Goal: Task Accomplishment & Management: Manage account settings

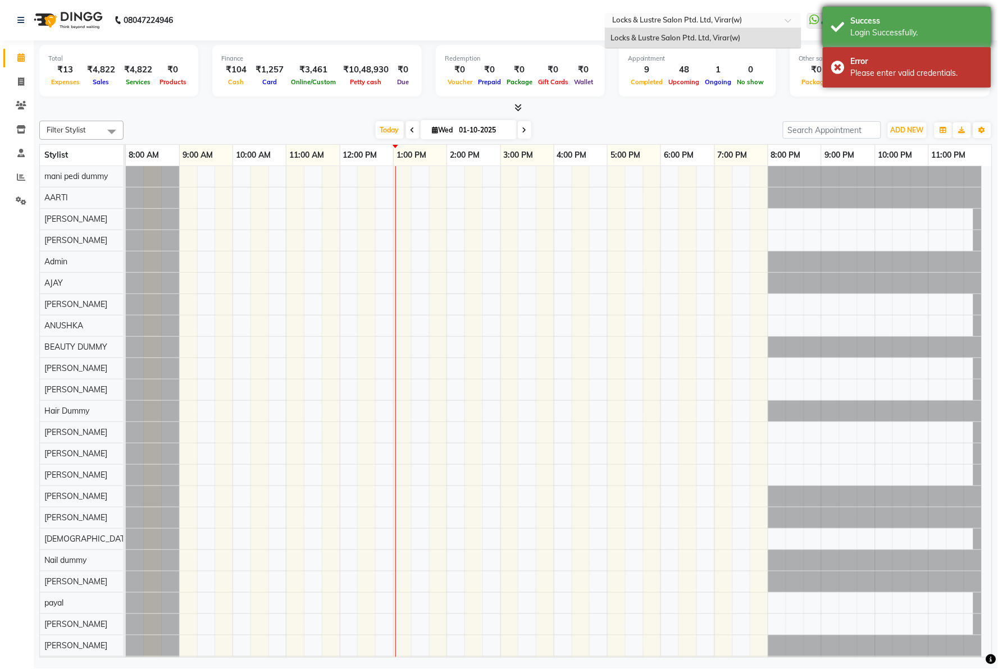
click at [902, 14] on div "Success Login Successfully." at bounding box center [907, 27] width 168 height 40
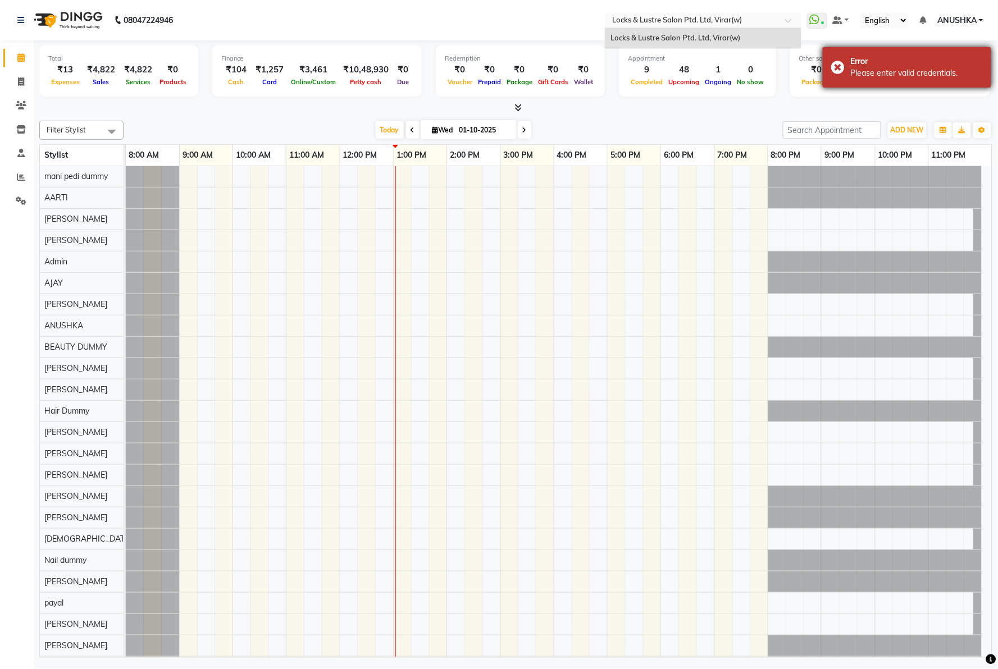
scroll to position [15, 0]
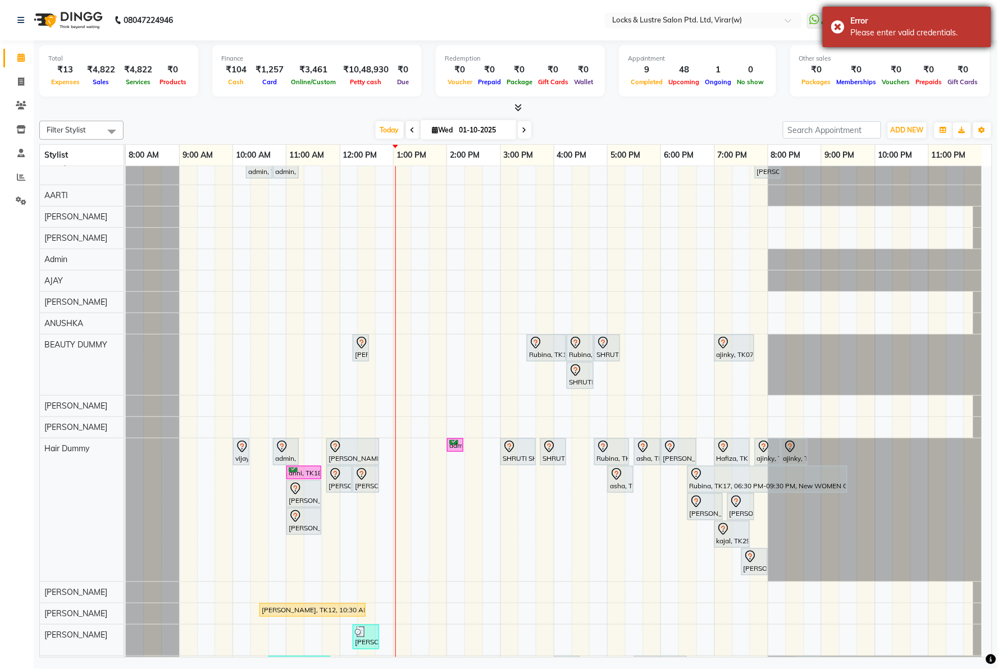
click at [886, 58] on body "08047224946 Select Location × Locks & Lustre Salon Ptd. Ltd, Virar(w) WhatsApp …" at bounding box center [499, 334] width 998 height 669
click at [192, 30] on nav "08047224946 Select Location × Locks & Lustre Salon Ptd. Ltd, Virar(w) WhatsApp …" at bounding box center [499, 20] width 998 height 40
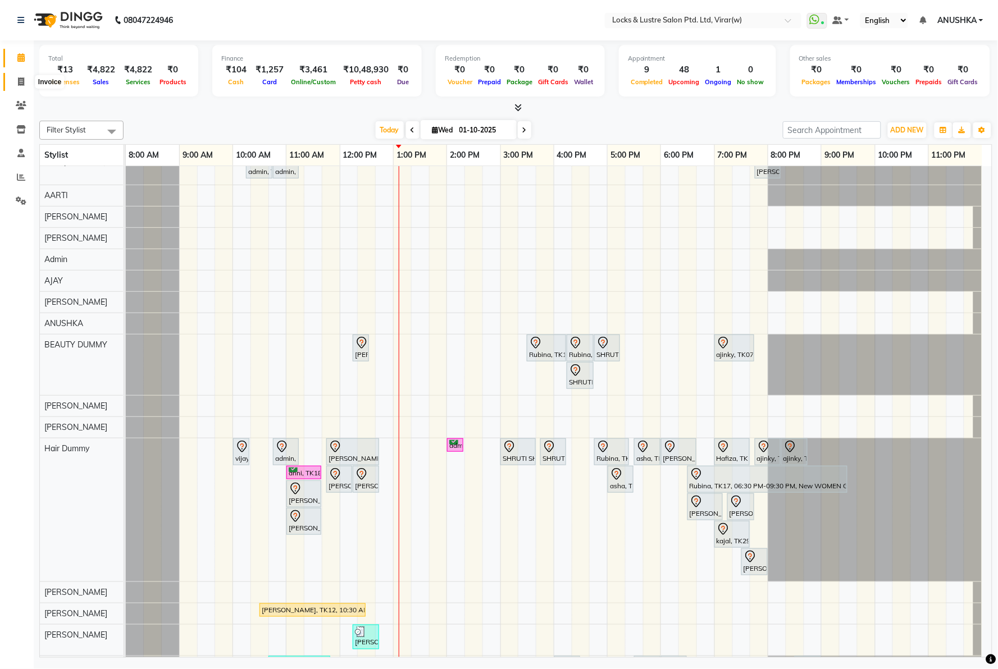
click at [20, 85] on icon at bounding box center [21, 82] width 6 height 8
select select "service"
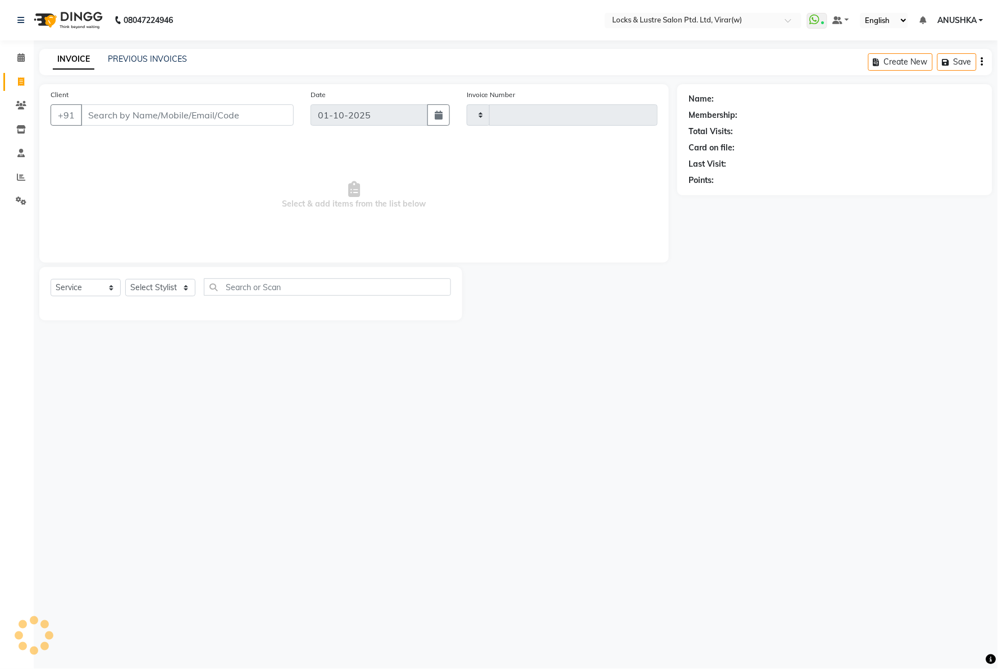
type input "16797"
select select "5944"
click at [193, 116] on input "Client" at bounding box center [187, 114] width 213 height 21
click at [176, 284] on select "Select Stylist AARTI Abdul Khan Adil Admin AJAY AKASH NHAVI ANUSHKA Ashwini Saw…" at bounding box center [160, 287] width 70 height 17
select select "42119"
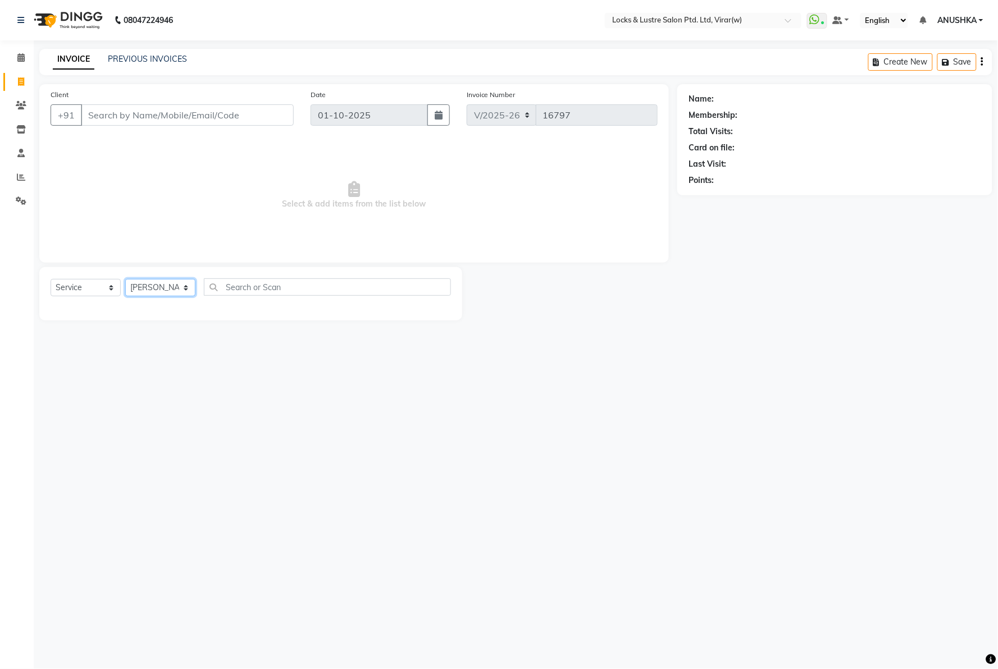
click at [125, 280] on select "Select Stylist AARTI Abdul Khan Adil Admin AJAY AKASH NHAVI ANUSHKA Ashwini Saw…" at bounding box center [160, 287] width 70 height 17
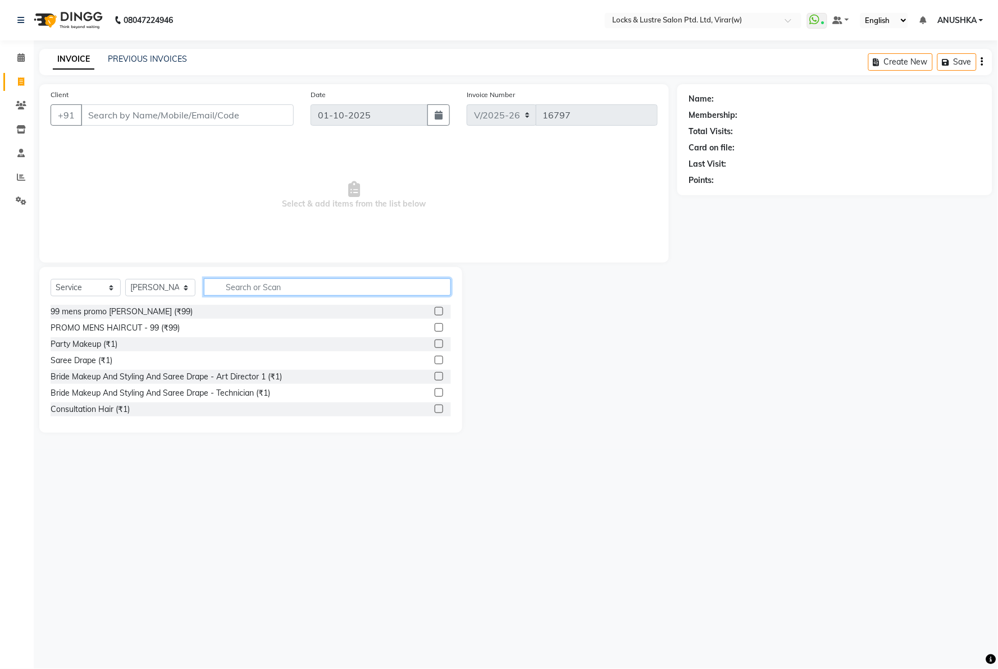
click at [307, 283] on input "text" at bounding box center [327, 287] width 247 height 17
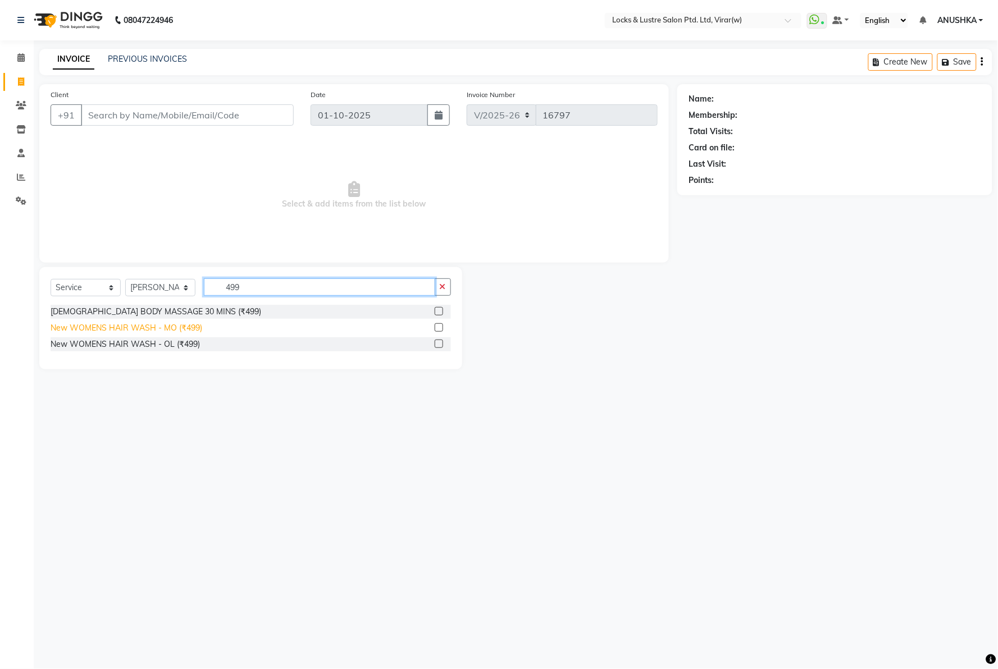
type input "499"
click at [188, 326] on div "New WOMENS HAIR WASH - MO (₹499)" at bounding box center [127, 328] width 152 height 12
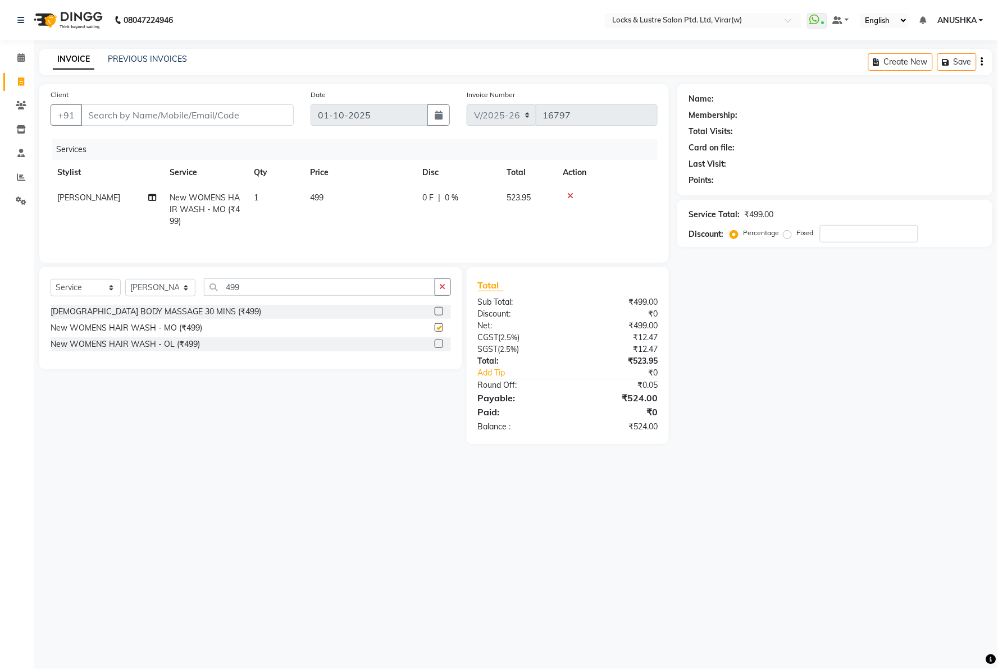
checkbox input "false"
click at [224, 288] on input "499" at bounding box center [319, 287] width 231 height 17
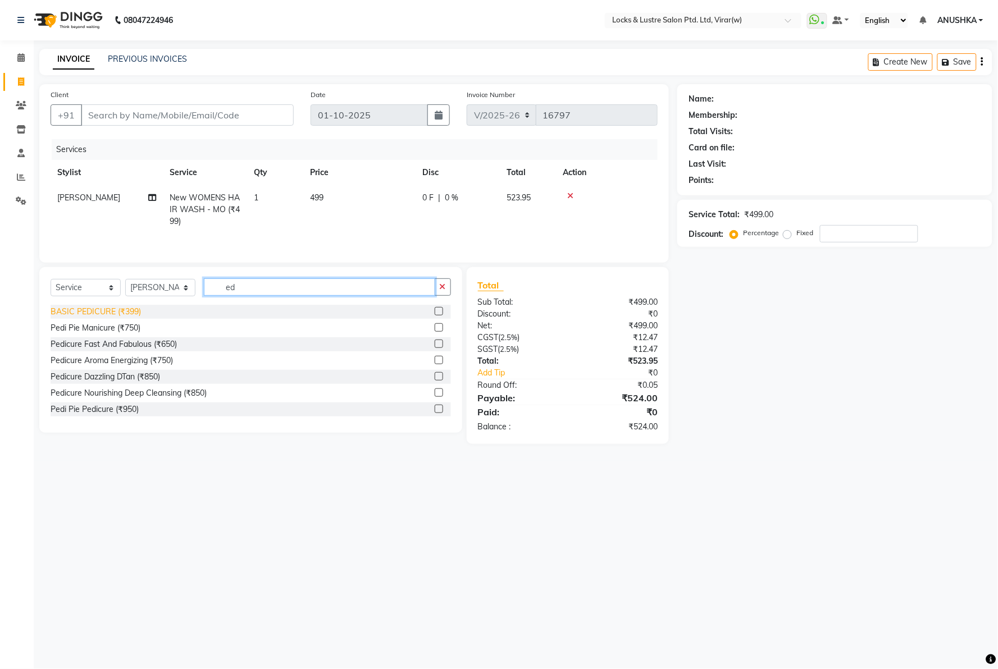
type input "ed"
drag, startPoint x: 110, startPoint y: 310, endPoint x: 156, endPoint y: 135, distance: 181.2
click at [111, 307] on div "BASIC PEDICURE (₹399)" at bounding box center [96, 312] width 90 height 12
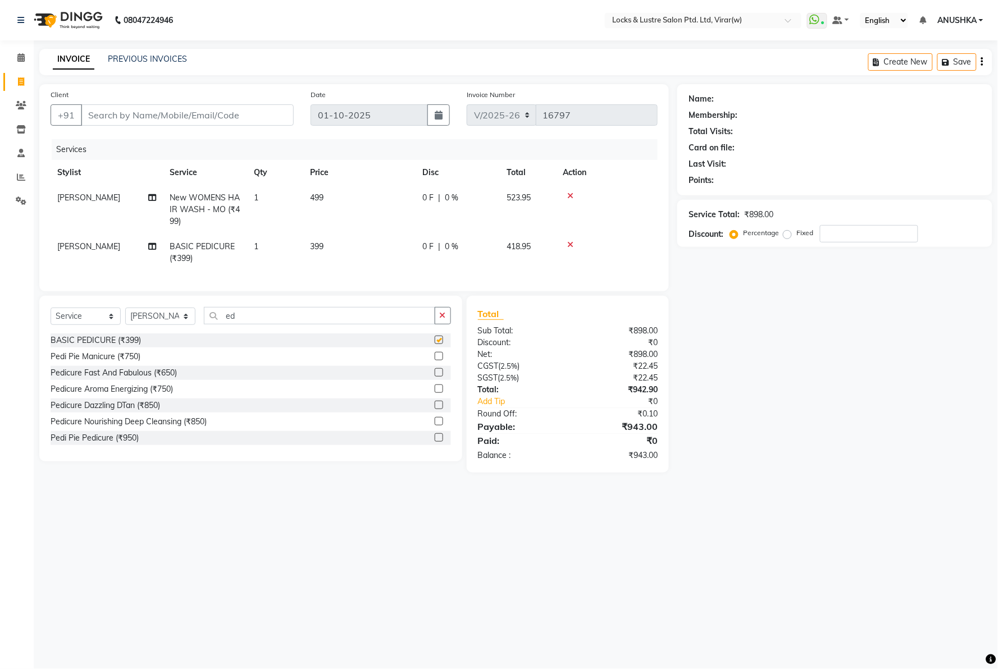
checkbox input "false"
click at [167, 115] on input "Client" at bounding box center [187, 114] width 213 height 21
type input "7"
type input "0"
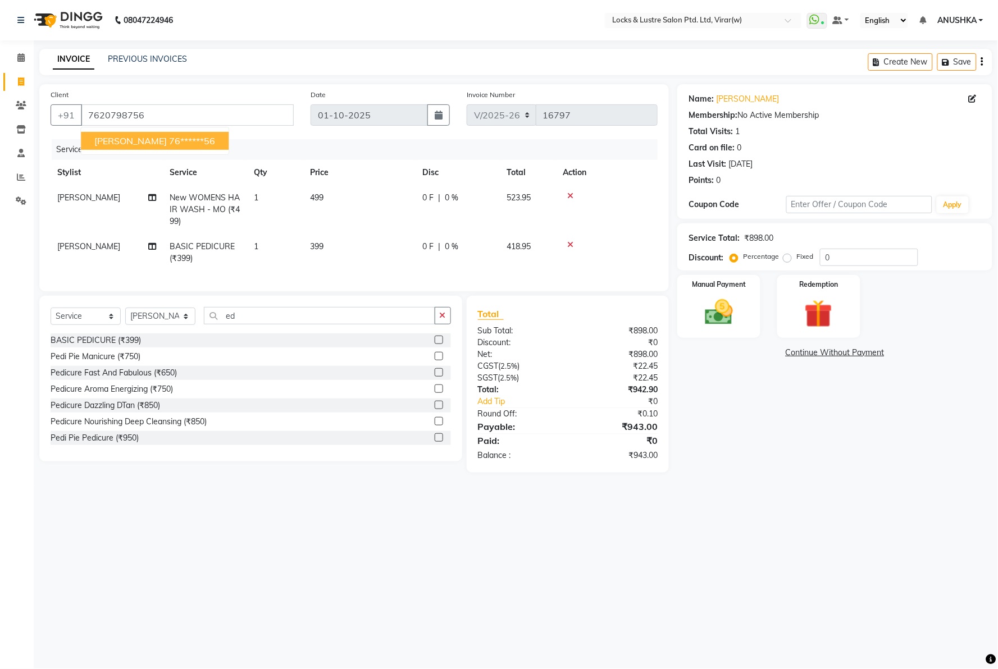
click at [170, 134] on button "Rushika 76******56" at bounding box center [155, 141] width 148 height 18
type input "76******56"
click at [120, 347] on div "BASIC PEDICURE (₹399)" at bounding box center [96, 341] width 90 height 12
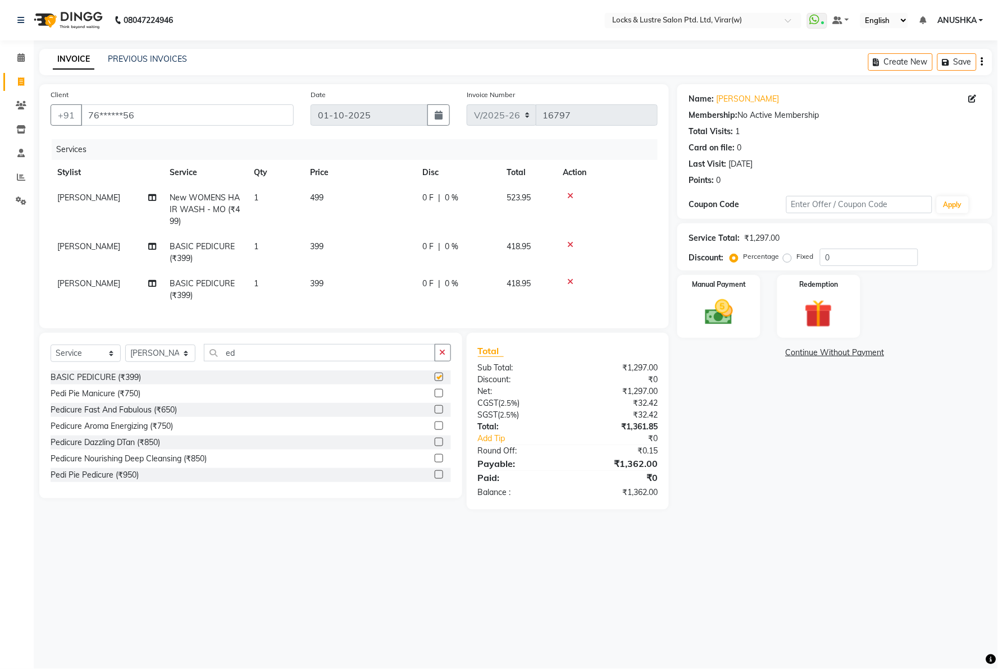
checkbox input "false"
click at [323, 285] on span "399" at bounding box center [316, 284] width 13 height 10
select select "42119"
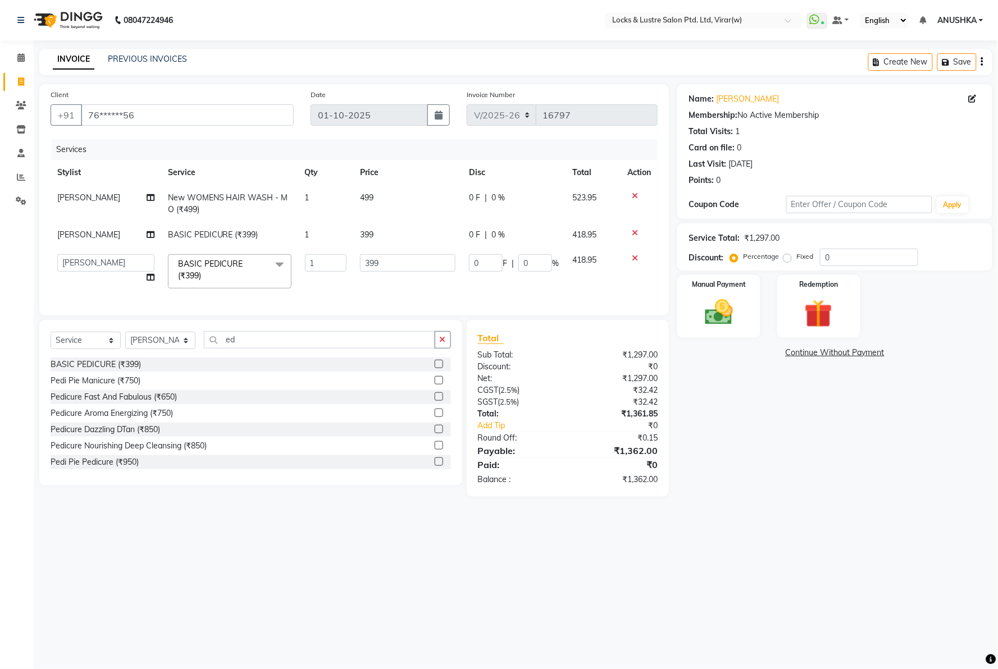
click at [766, 467] on div "Name: Rushika Membership: No Active Membership Total Visits: 1 Card on file: 0 …" at bounding box center [838, 290] width 323 height 413
click at [784, 497] on div "Name: Rushika Membership: No Active Membership Total Visits: 1 Card on file: 0 …" at bounding box center [838, 290] width 323 height 413
click at [635, 258] on icon at bounding box center [635, 258] width 6 height 8
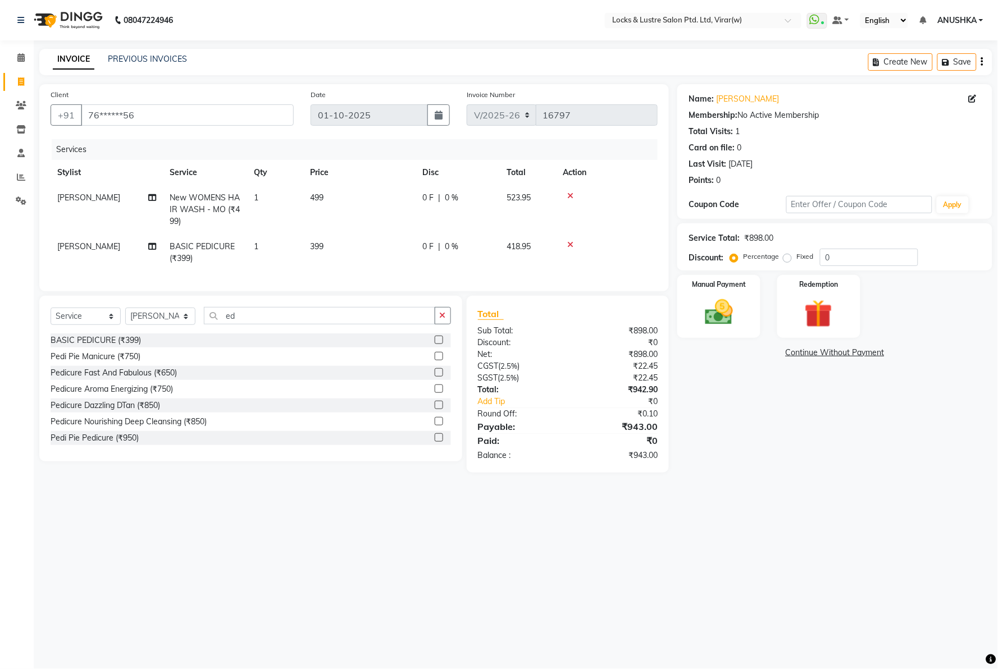
click at [806, 559] on div "08047224946 Select Location × Locks & Lustre Salon Ptd. Ltd, Virar(w) WhatsApp …" at bounding box center [499, 334] width 998 height 669
click at [340, 240] on td "399" at bounding box center [359, 252] width 112 height 37
select select "42119"
click at [377, 249] on td "399" at bounding box center [359, 252] width 112 height 37
select select "42119"
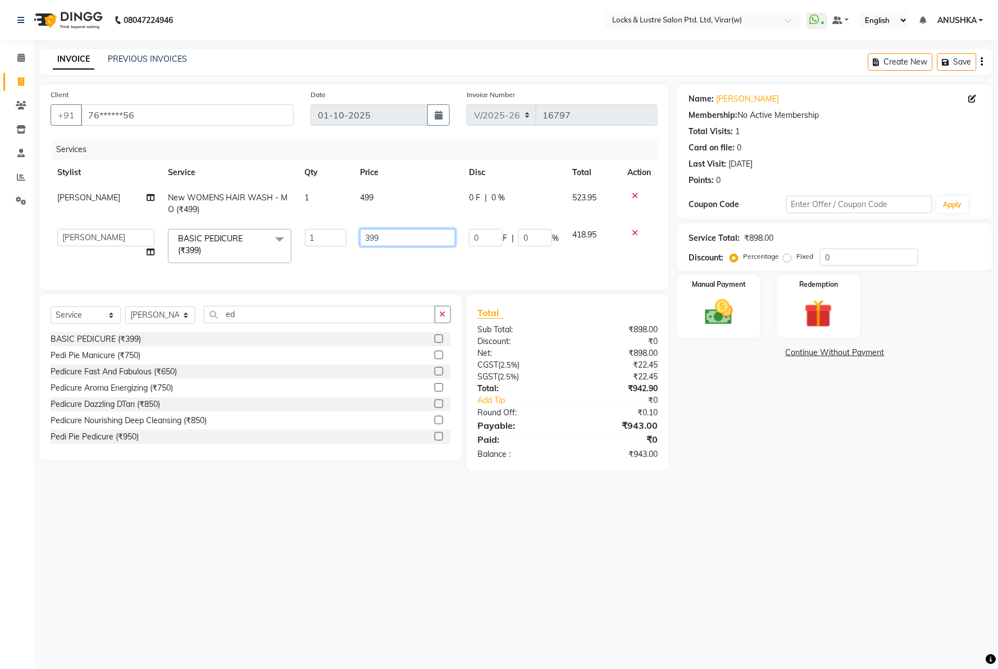
click at [368, 236] on input "399" at bounding box center [407, 237] width 95 height 17
type input "999"
click at [930, 512] on div "08047224946 Select Location × Locks & Lustre Salon Ptd. Ltd, Virar(w) WhatsApp …" at bounding box center [499, 334] width 998 height 669
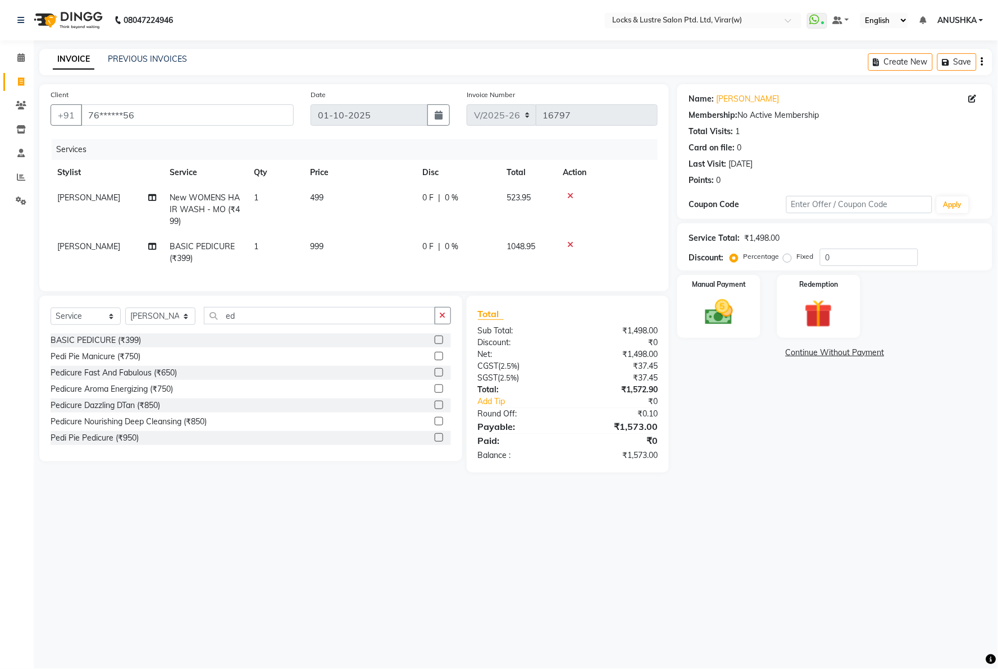
click at [178, 253] on span "BASIC PEDICURE (₹399)" at bounding box center [202, 252] width 65 height 22
select select "42119"
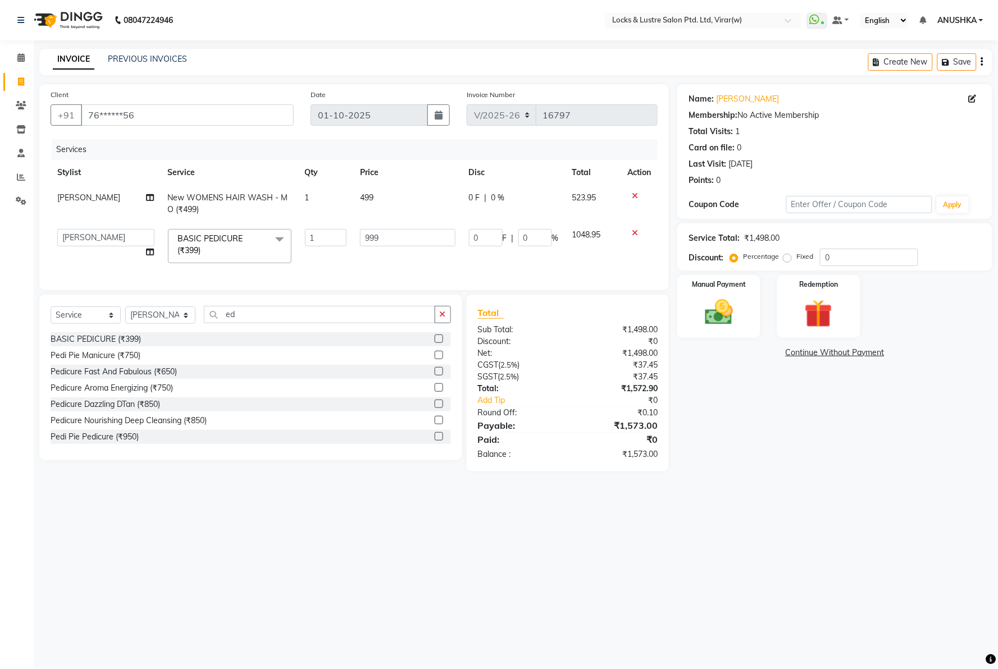
click at [184, 246] on span "BASIC PEDICURE (₹399)" at bounding box center [210, 245] width 65 height 22
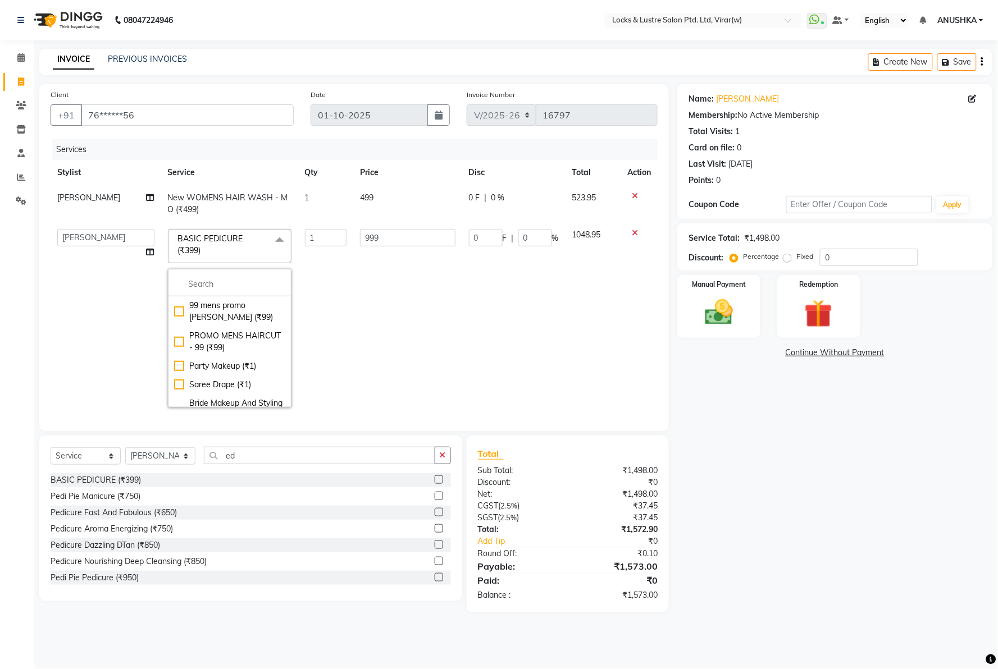
click at [759, 489] on div "Name: Rushika Membership: No Active Membership Total Visits: 1 Card on file: 0 …" at bounding box center [838, 348] width 323 height 528
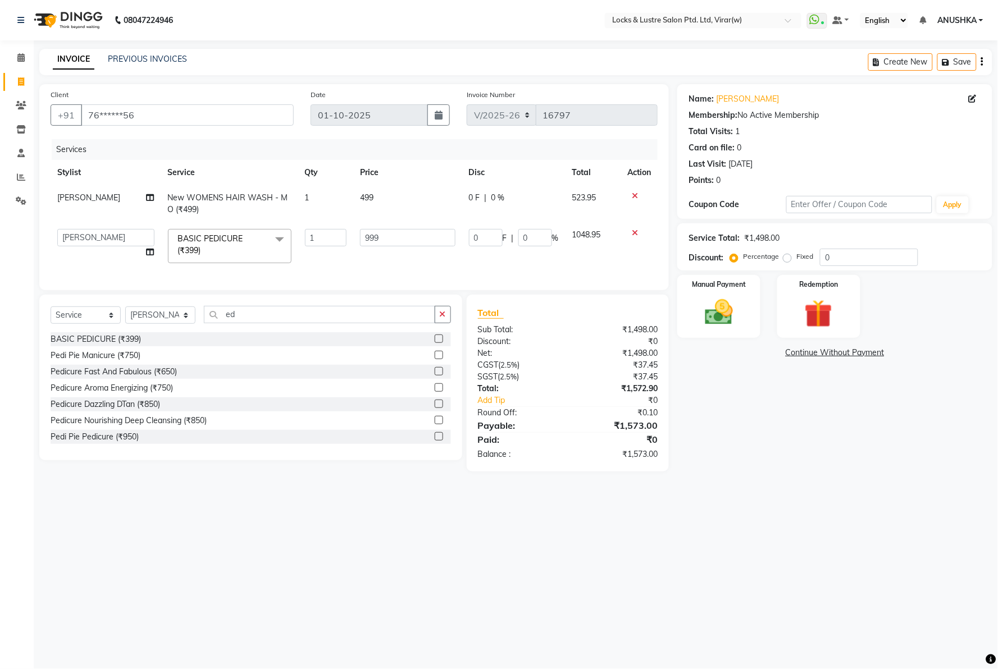
click at [808, 504] on div "08047224946 Select Location × Locks & Lustre Salon Ptd. Ltd, Virar(w) WhatsApp …" at bounding box center [499, 334] width 998 height 669
click at [722, 314] on img at bounding box center [718, 313] width 47 height 34
click at [763, 352] on span "CARD" at bounding box center [771, 353] width 24 height 13
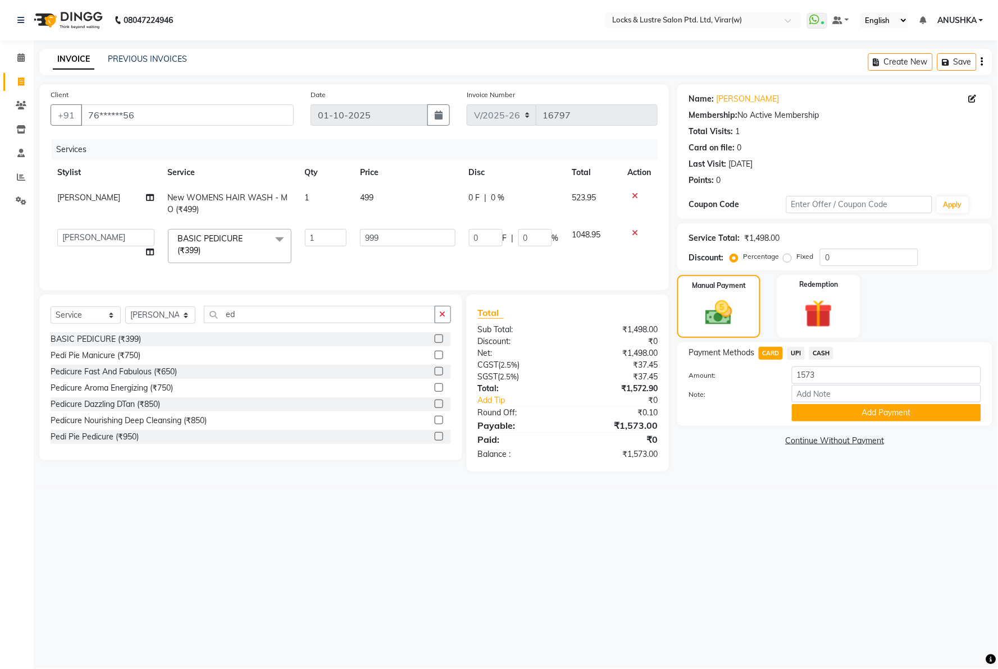
click at [734, 557] on div "08047224946 Select Location × Locks & Lustre Salon Ptd. Ltd, Virar(w) WhatsApp …" at bounding box center [499, 334] width 998 height 669
click at [95, 238] on select "AARTI Abdul Khan Adil Admin AJAY AKASH NHAVI ANUSHKA Ashwini Sawant BEAUTY DUMM…" at bounding box center [105, 237] width 97 height 17
select select "88739"
click at [703, 505] on div "08047224946 Select Location × Locks & Lustre Salon Ptd. Ltd, Virar(w) WhatsApp …" at bounding box center [499, 334] width 998 height 669
click at [845, 416] on button "Add Payment" at bounding box center [886, 412] width 189 height 17
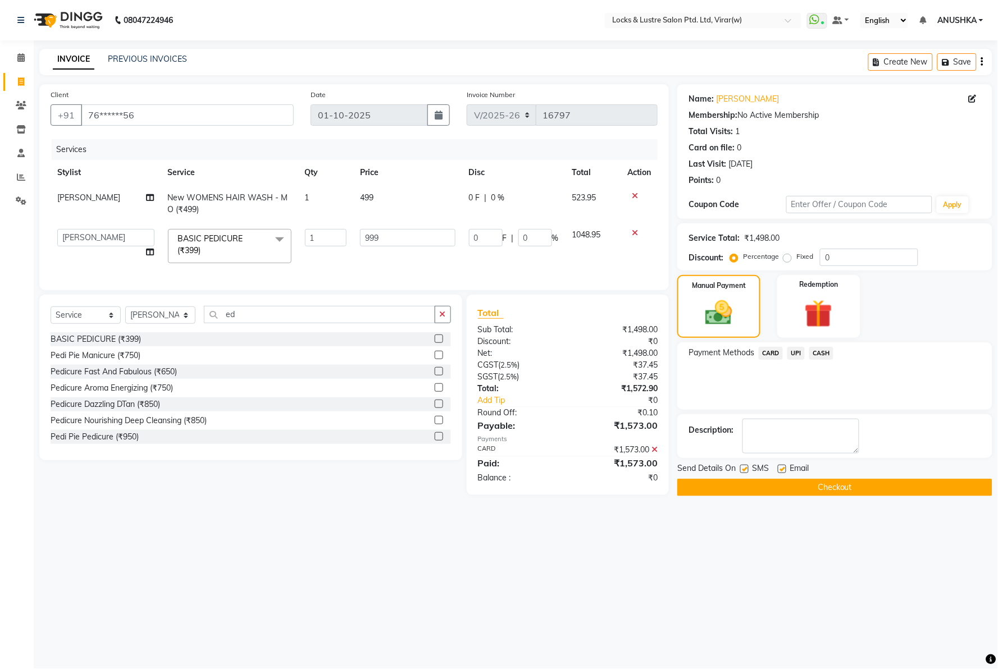
click at [733, 491] on button "Checkout" at bounding box center [834, 487] width 315 height 17
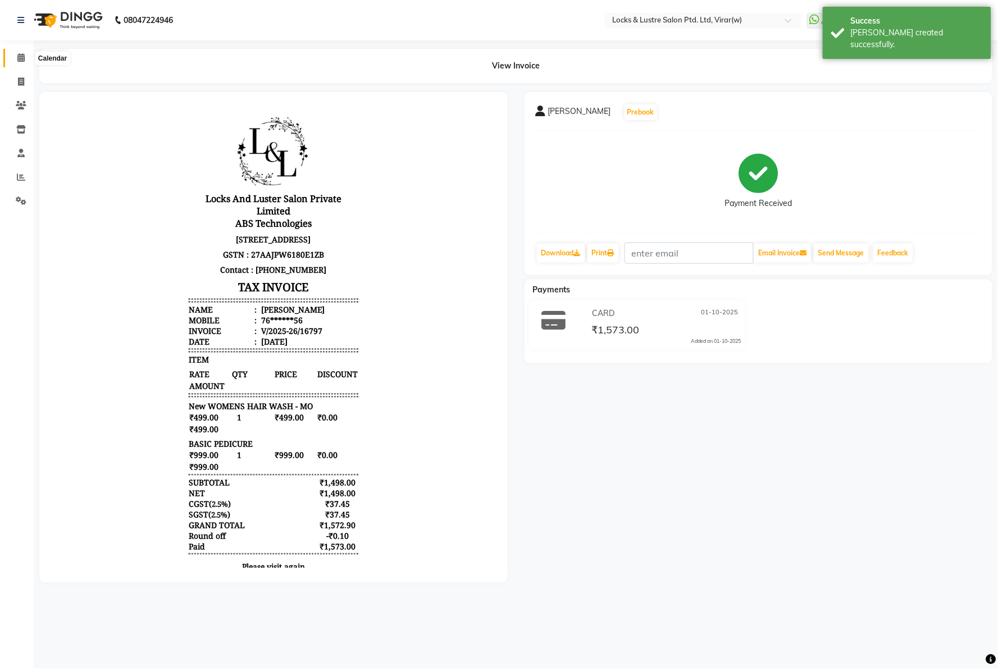
click at [19, 60] on icon at bounding box center [20, 57] width 7 height 8
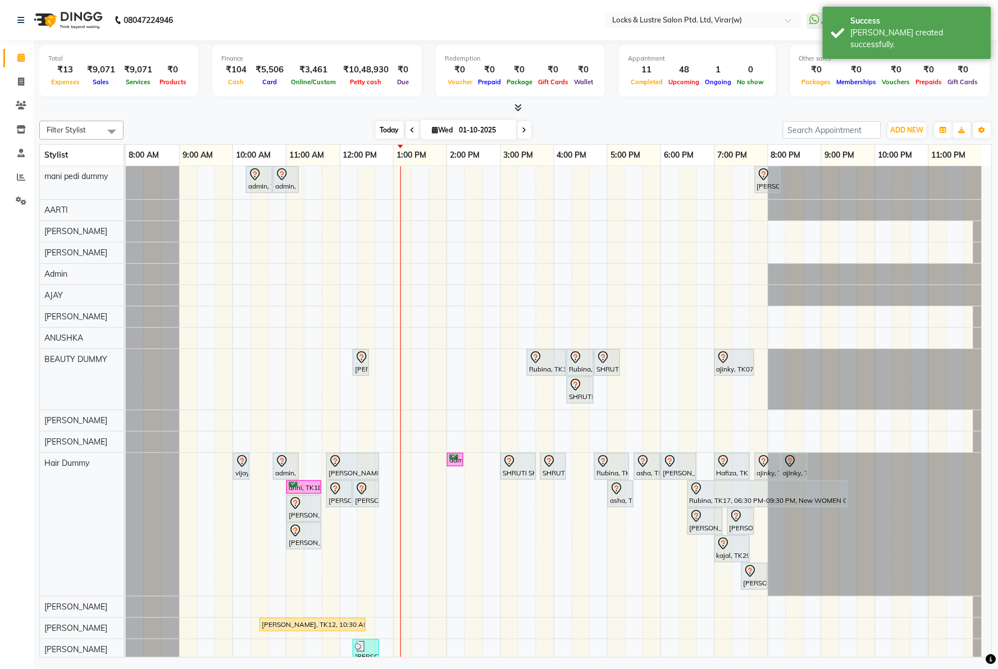
click at [386, 127] on span "Today" at bounding box center [390, 129] width 28 height 17
click at [304, 19] on nav "08047224946 Select Location × Locks & Lustre Salon Ptd. Ltd, Virar(w) WhatsApp …" at bounding box center [499, 20] width 998 height 40
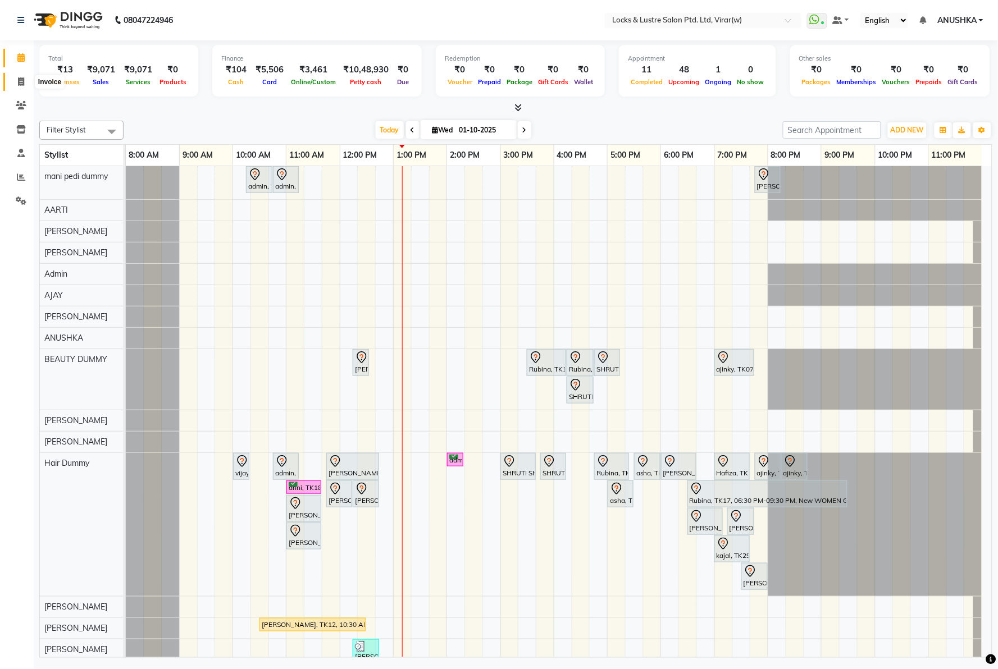
click at [24, 83] on icon at bounding box center [21, 82] width 6 height 8
select select "service"
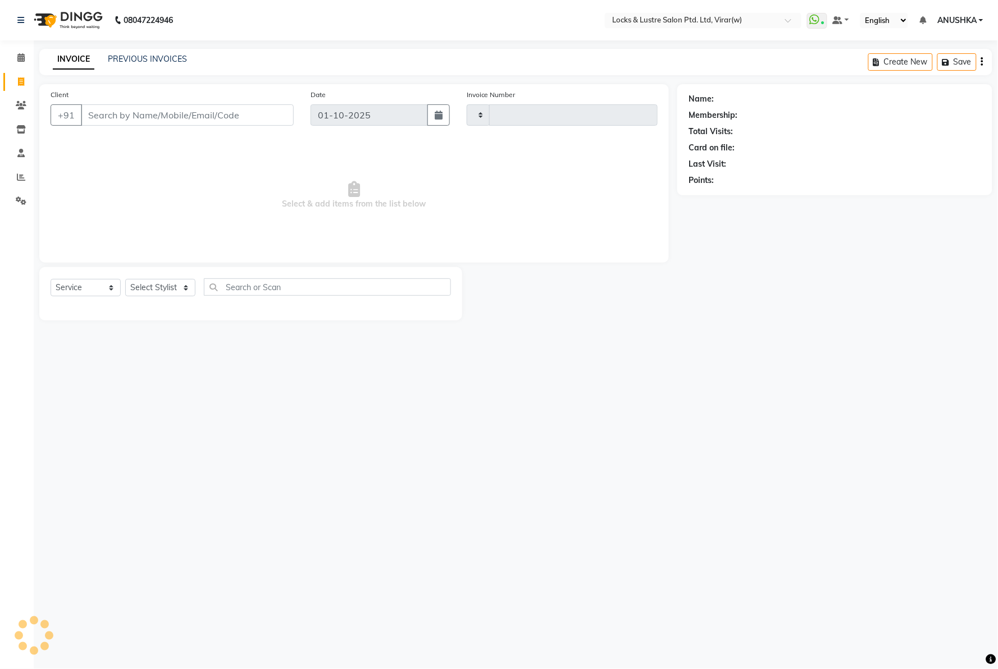
type input "16798"
select select "5944"
click at [147, 56] on link "PREVIOUS INVOICES" at bounding box center [147, 59] width 79 height 10
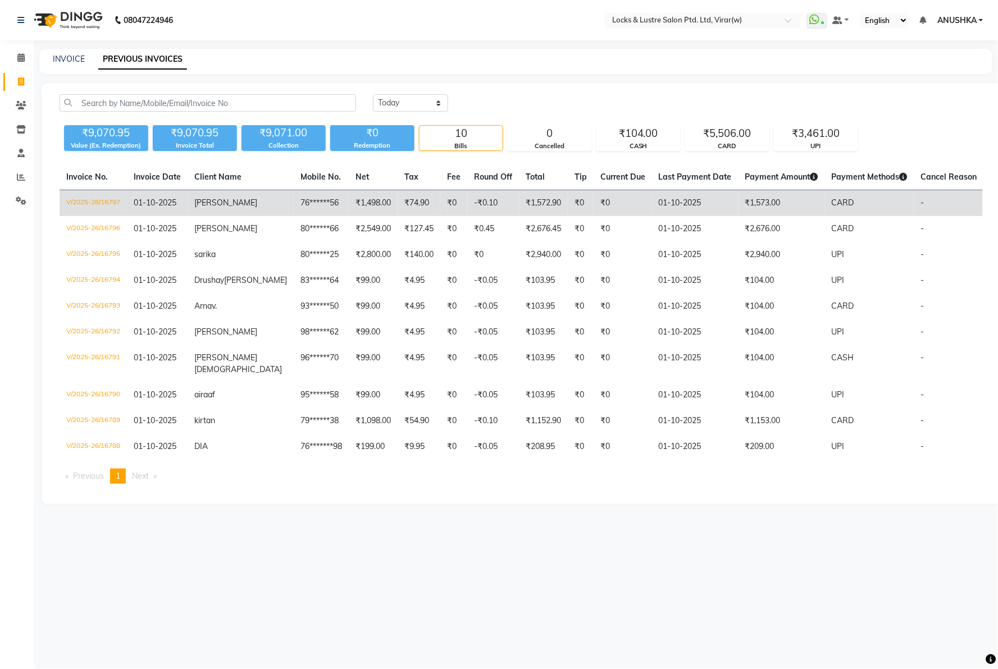
drag, startPoint x: 592, startPoint y: 199, endPoint x: 559, endPoint y: 205, distance: 33.1
click at [594, 205] on td "₹0" at bounding box center [623, 203] width 58 height 26
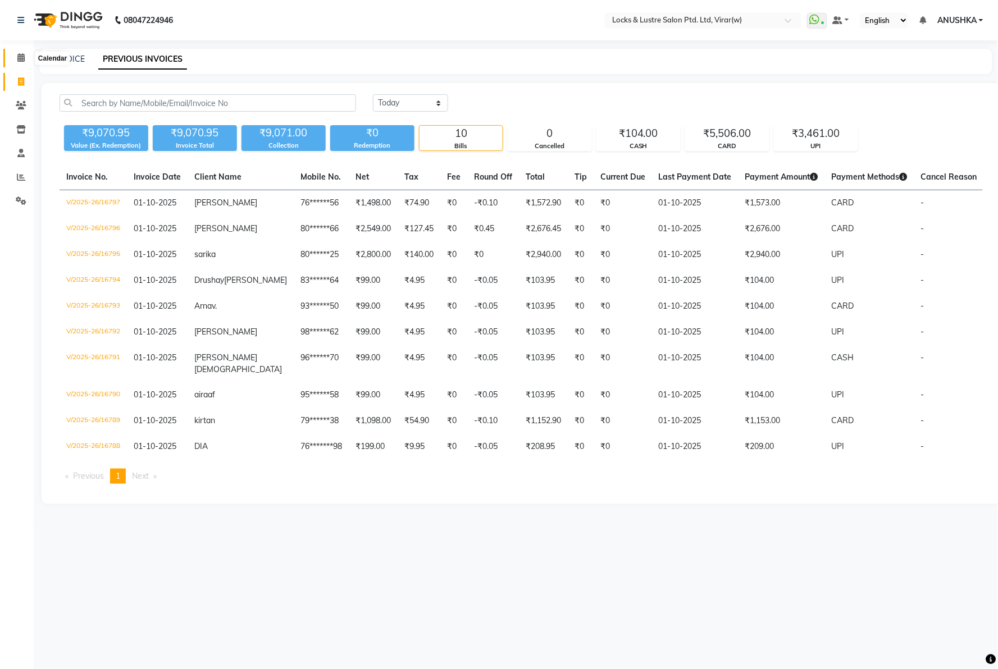
click at [21, 57] on icon at bounding box center [20, 57] width 7 height 8
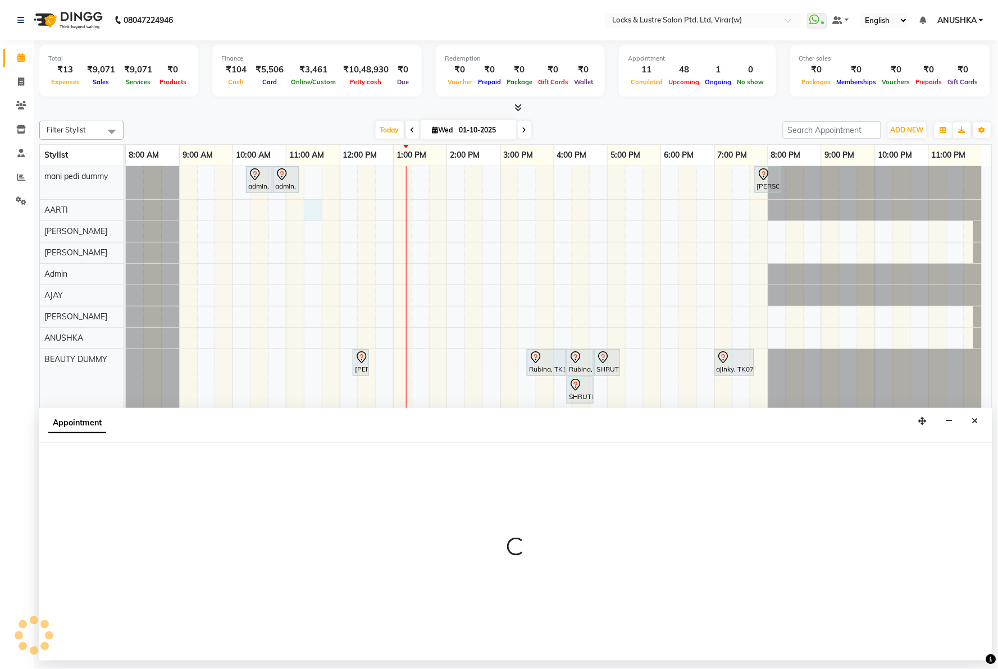
select select "42114"
select select "tentative"
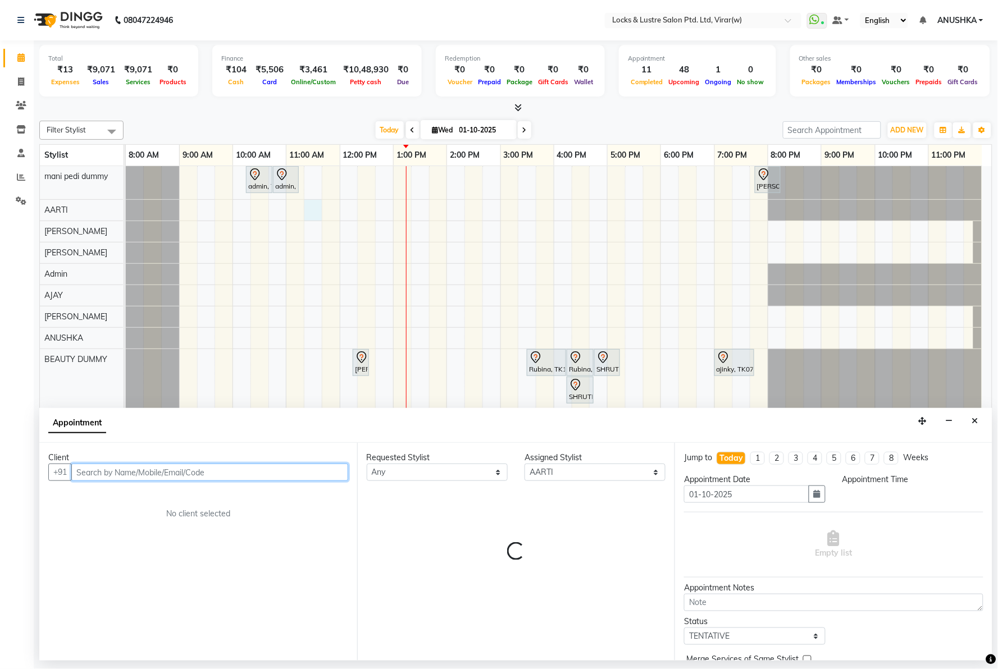
select select "675"
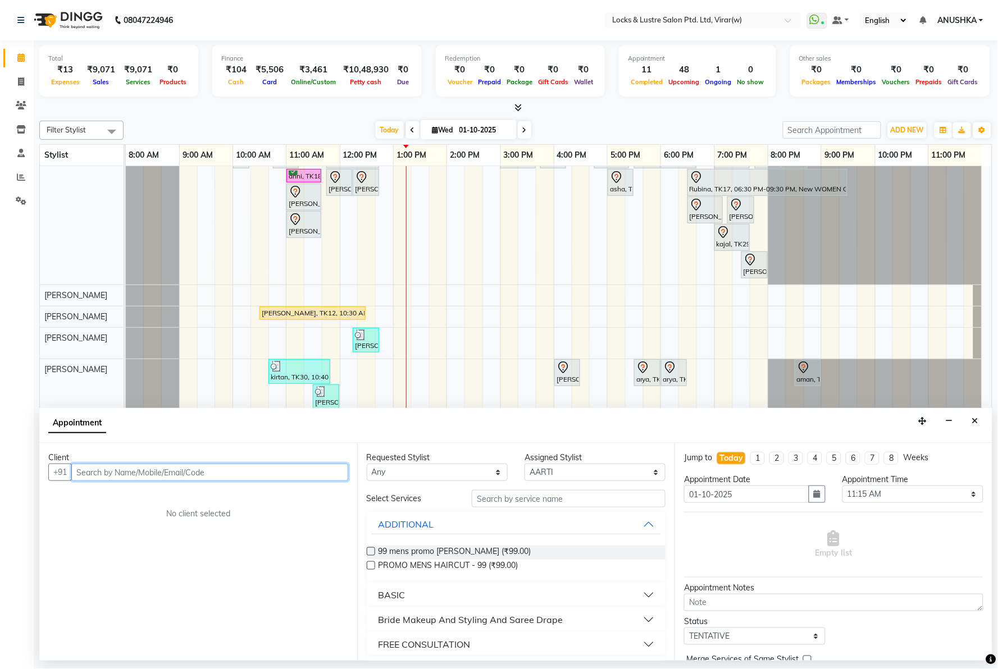
scroll to position [343, 0]
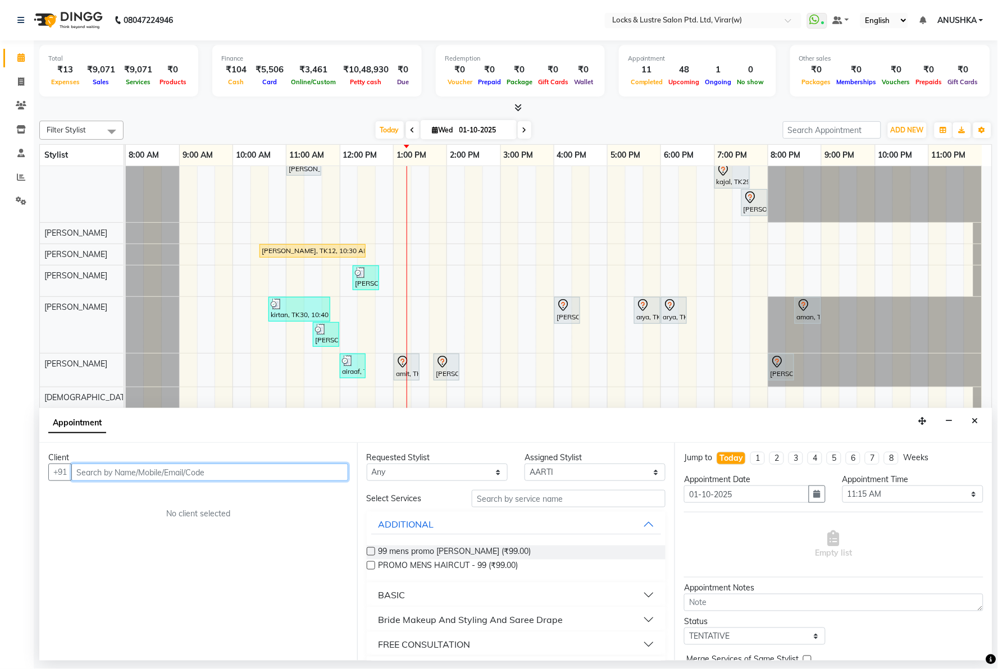
click at [255, 479] on input "text" at bounding box center [209, 472] width 277 height 17
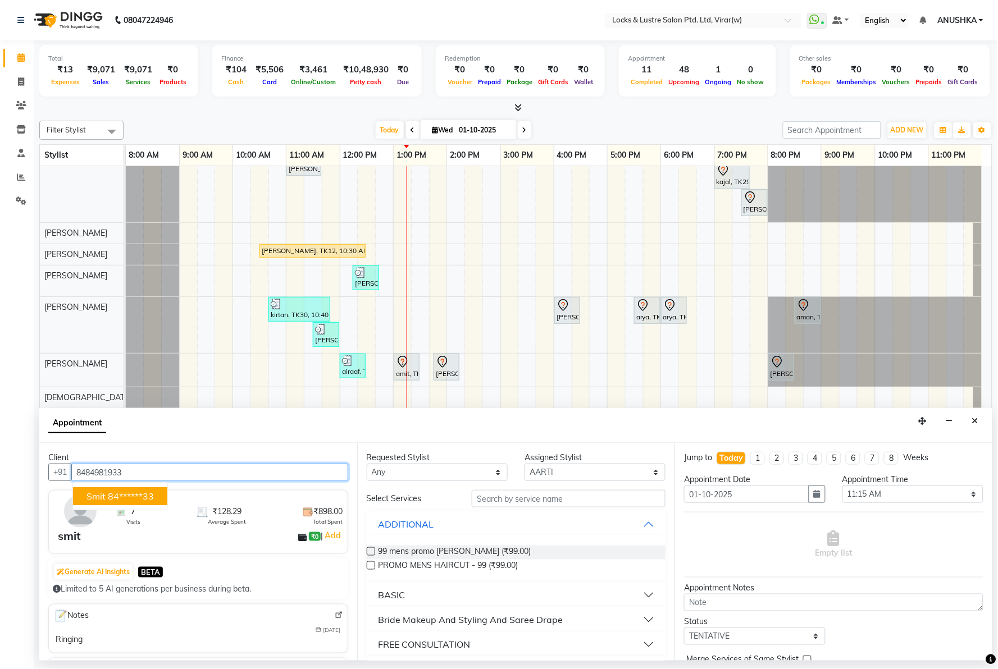
click at [142, 492] on ngb-highlight "84******33" at bounding box center [131, 496] width 46 height 11
type input "84******33"
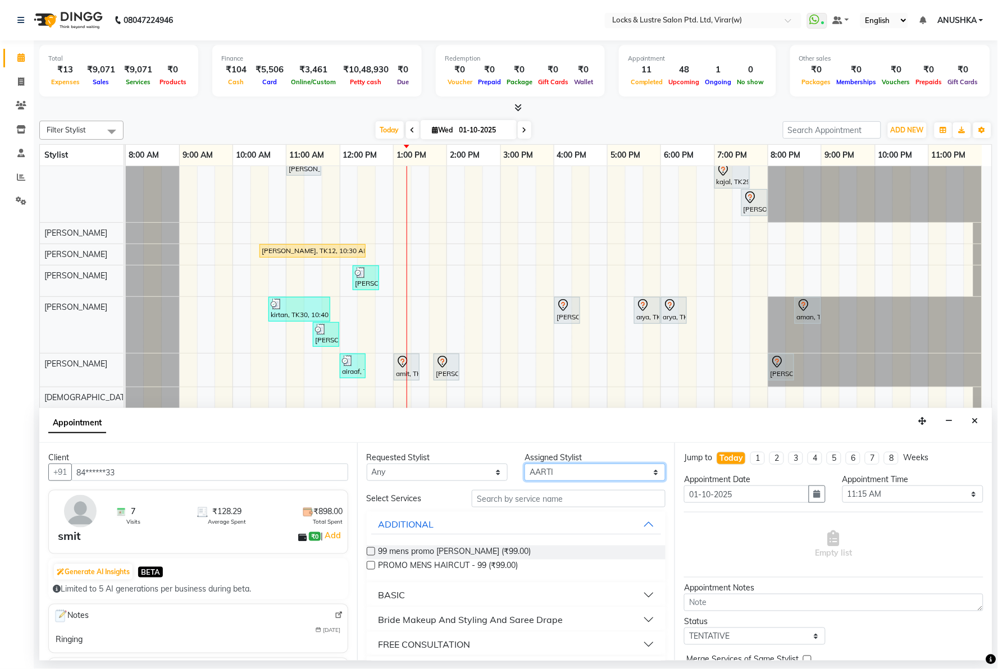
click at [597, 472] on select "Select AARTI Abdul Khan Adil Admin AJAY AKASH NHAVI ANUSHKA Ashwini Sawant BEAU…" at bounding box center [595, 472] width 141 height 17
select select "42107"
click at [525, 464] on select "Select AARTI Abdul Khan Adil Admin AJAY AKASH NHAVI ANUSHKA Ashwini Sawant BEAU…" at bounding box center [595, 472] width 141 height 17
click at [549, 501] on input "text" at bounding box center [569, 498] width 194 height 17
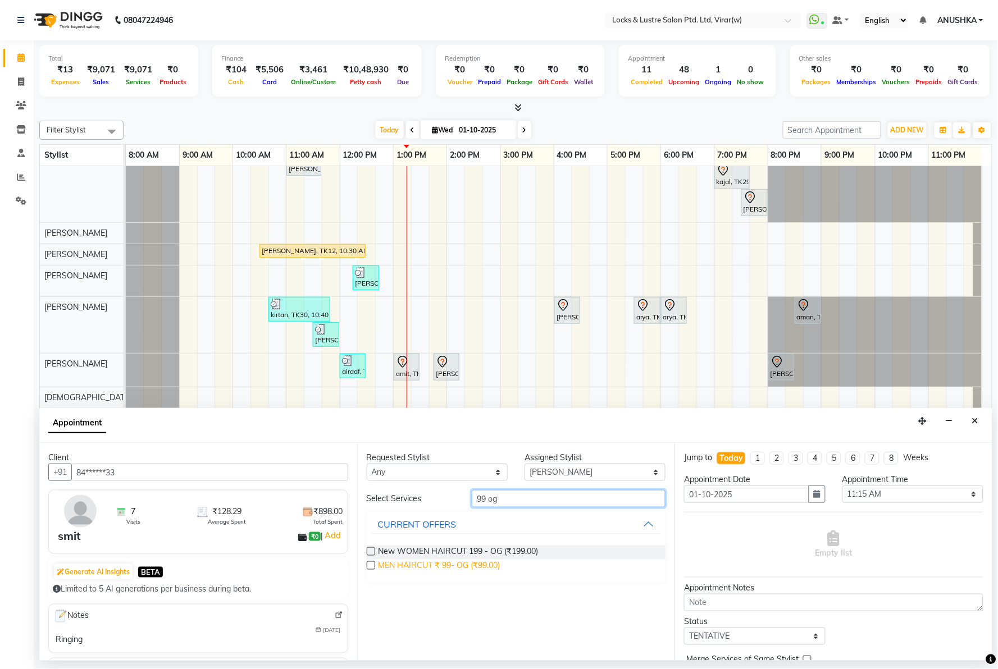
type input "99 og"
click at [452, 568] on span "MEN HAIRCUT ₹ 99- OG (₹99.00)" at bounding box center [440, 567] width 122 height 14
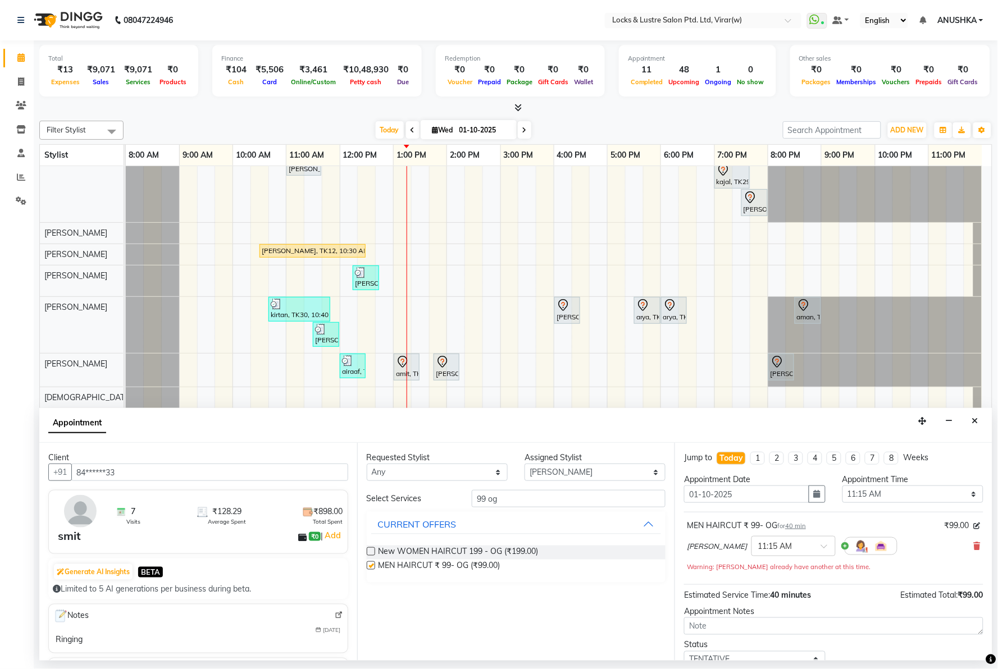
checkbox input "false"
click at [879, 487] on select "Select 09:00 AM 09:15 AM 09:30 AM 09:45 AM 10:00 AM 10:15 AM 10:30 AM 10:45 AM …" at bounding box center [912, 494] width 141 height 17
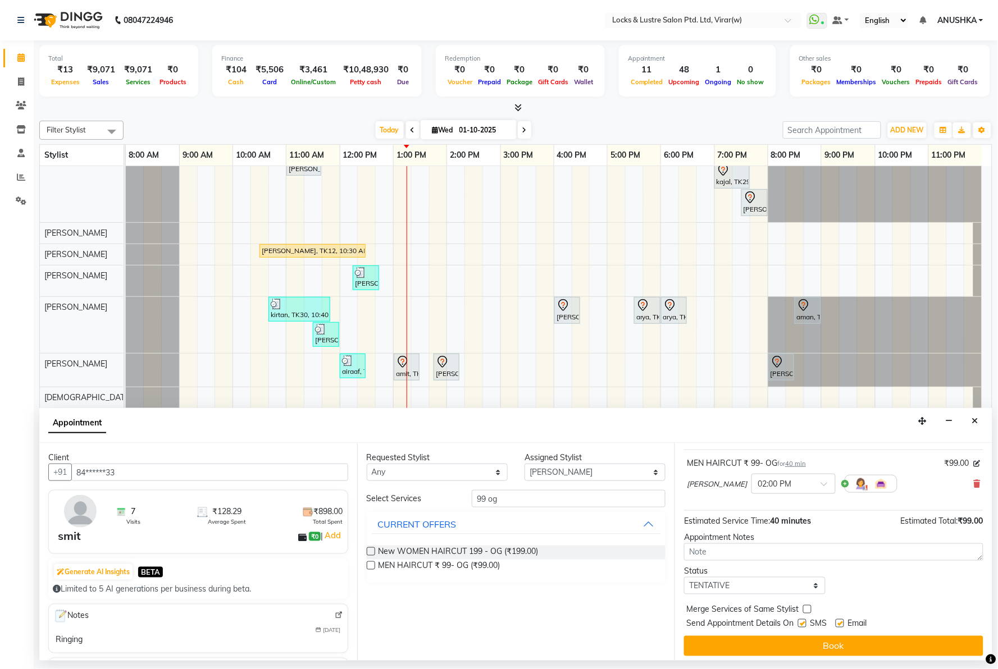
scroll to position [0, 0]
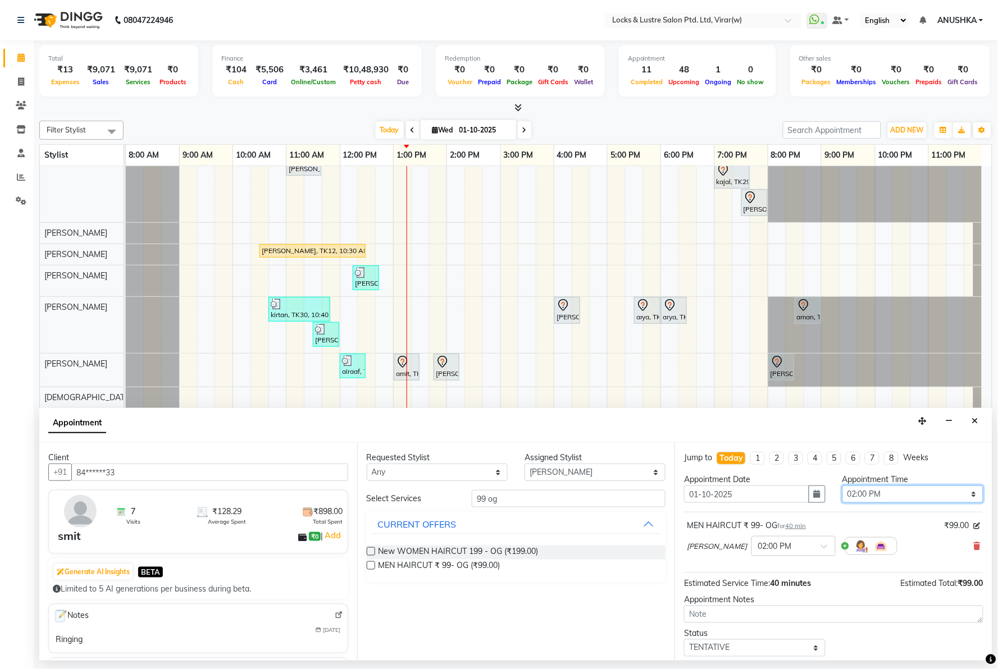
click at [891, 494] on select "Select 09:00 AM 09:15 AM 09:30 AM 09:45 AM 10:00 AM 10:15 AM 10:30 AM 10:45 AM …" at bounding box center [912, 494] width 141 height 17
select select "870"
click at [842, 486] on select "Select 09:00 AM 09:15 AM 09:30 AM 09:45 AM 10:00 AM 10:15 AM 10:30 AM 10:45 AM …" at bounding box center [912, 494] width 141 height 17
click at [812, 429] on div "Appointment" at bounding box center [515, 425] width 953 height 35
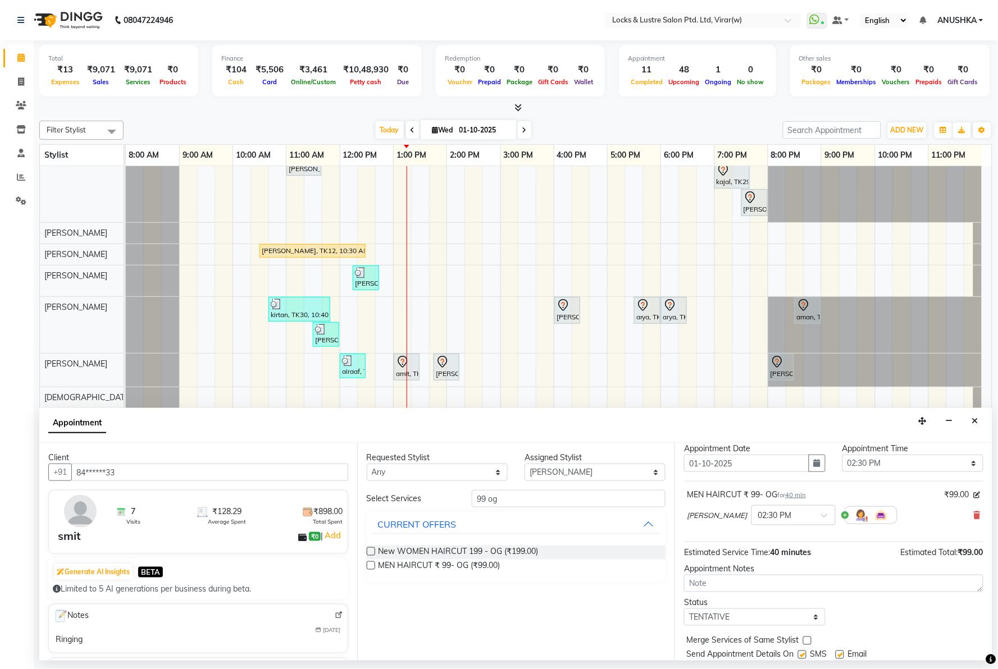
scroll to position [67, 0]
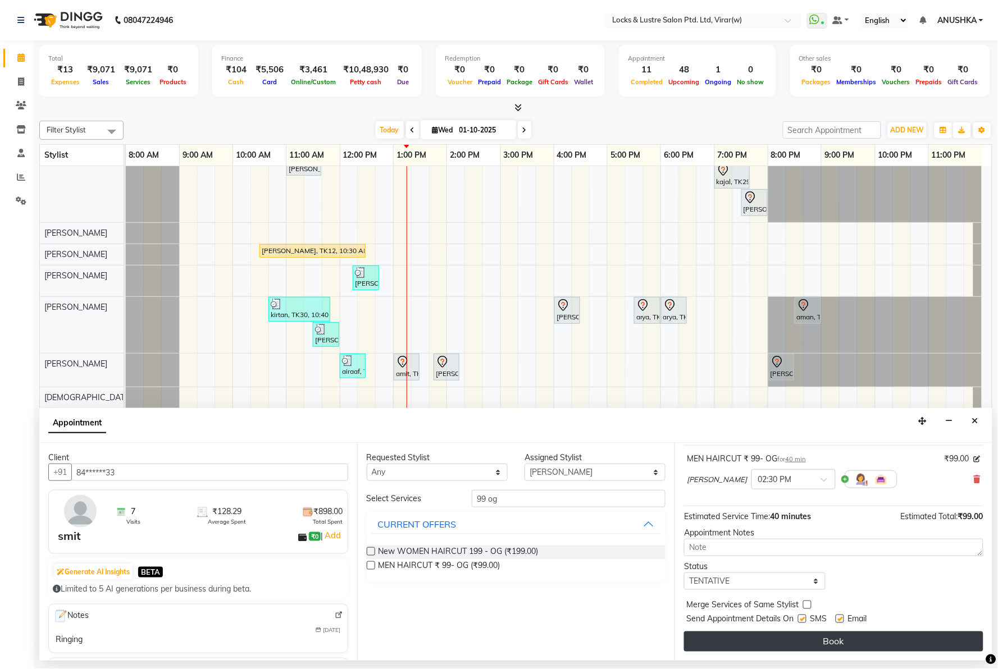
click at [723, 636] on button "Book" at bounding box center [833, 642] width 299 height 20
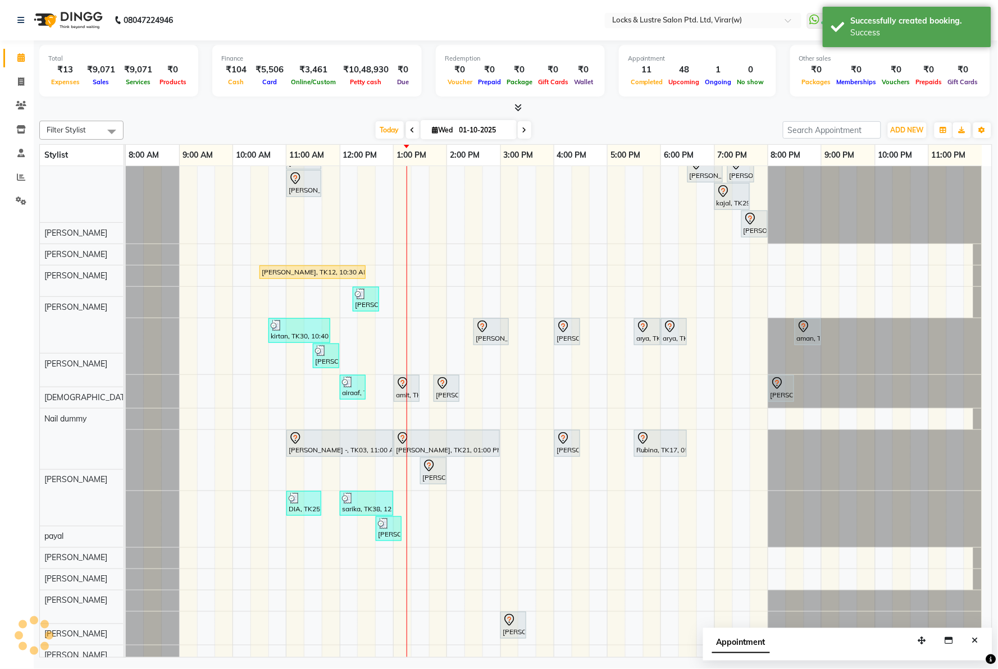
scroll to position [312, 0]
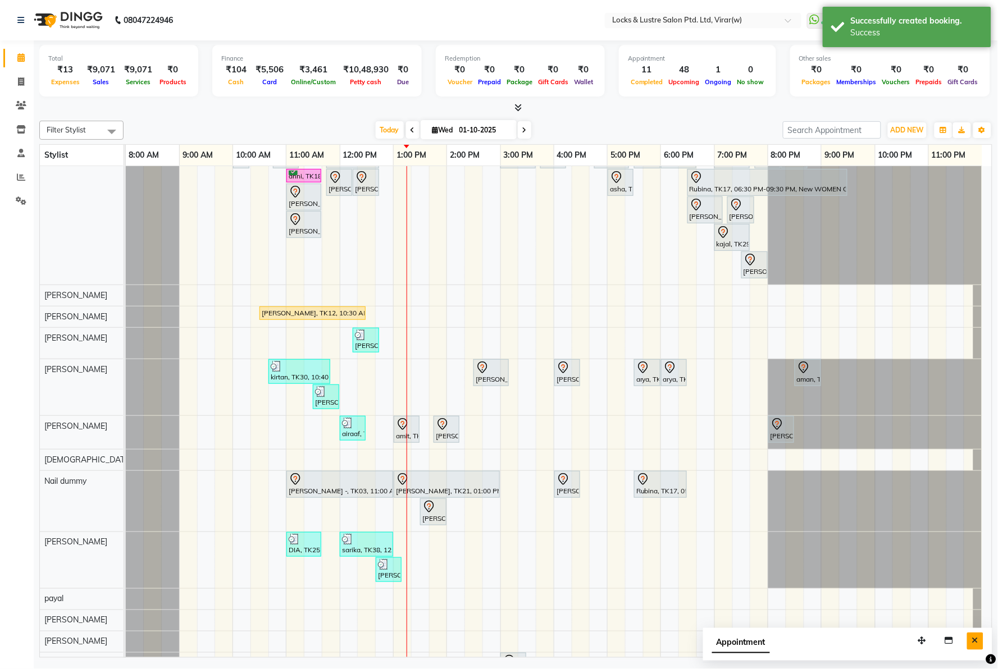
click at [980, 641] on button "Close" at bounding box center [975, 641] width 16 height 17
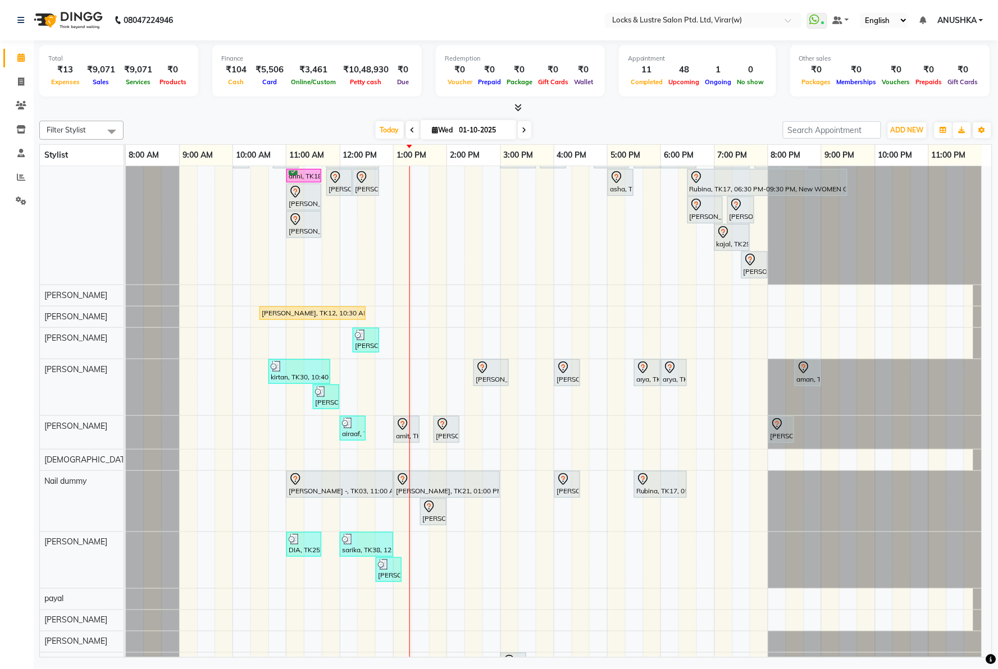
click at [437, 130] on span "Wed" at bounding box center [443, 130] width 26 height 8
select select "10"
select select "2025"
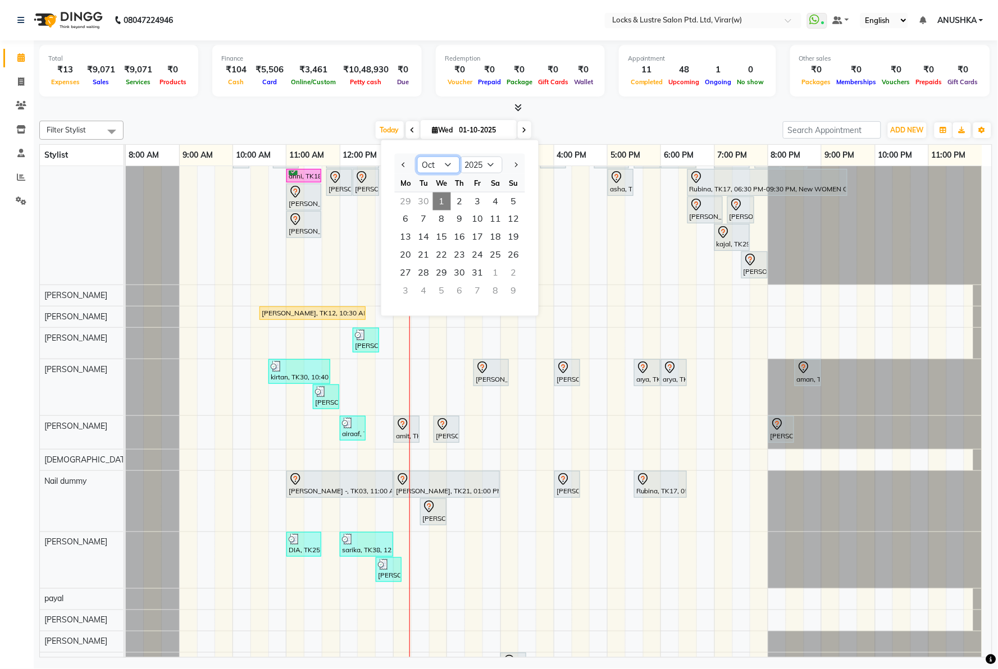
click at [435, 165] on select "Jan Feb Mar Apr May Jun Jul Aug Sep Oct Nov Dec" at bounding box center [438, 165] width 43 height 17
select select "12"
click at [417, 157] on select "Jan Feb Mar Apr May Jun Jul Aug Sep Oct Nov Dec" at bounding box center [438, 165] width 43 height 17
click at [485, 158] on select "2015 2016 2017 2018 2019 2020 2021 2022 2023 2024 2025 2026 2027 2028 2029 2030…" at bounding box center [481, 165] width 43 height 17
select select "2024"
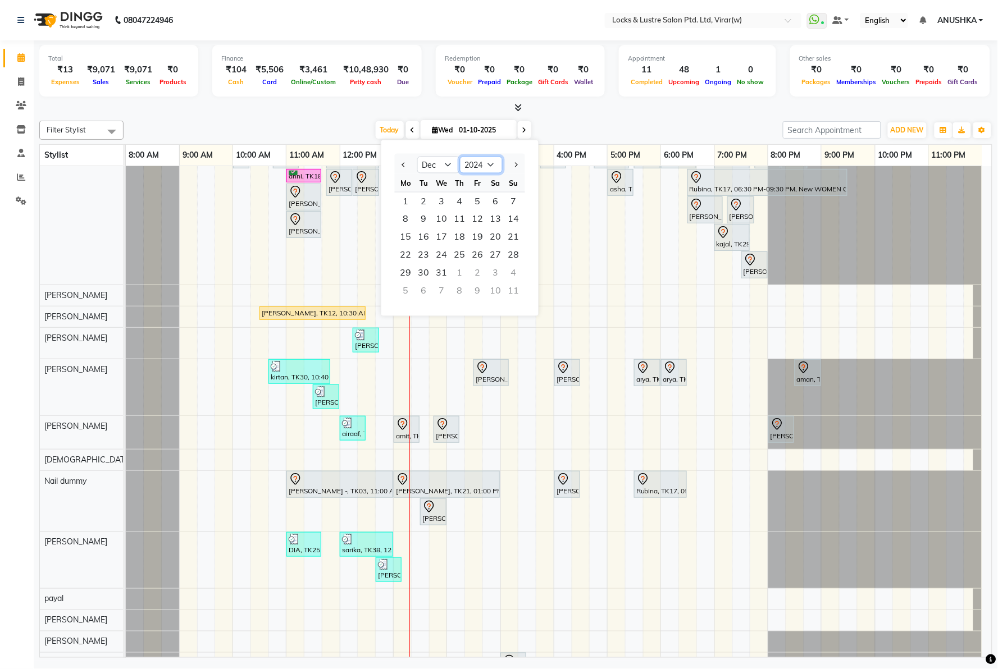
click at [460, 157] on select "2015 2016 2017 2018 2019 2020 2021 2022 2023 2024 2025 2026 2027 2028 2029 2030…" at bounding box center [481, 165] width 43 height 17
click at [261, 35] on nav "08047224946 Select Location × Locks & Lustre Salon Ptd. Ltd, Virar(w) WhatsApp …" at bounding box center [499, 20] width 998 height 40
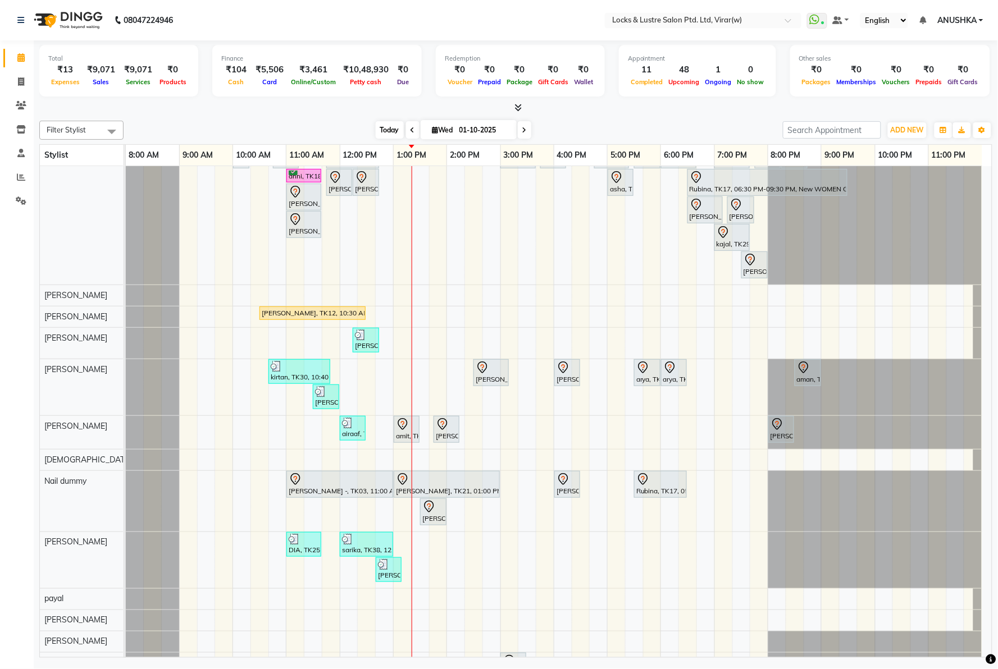
click at [385, 127] on span "Today" at bounding box center [390, 129] width 28 height 17
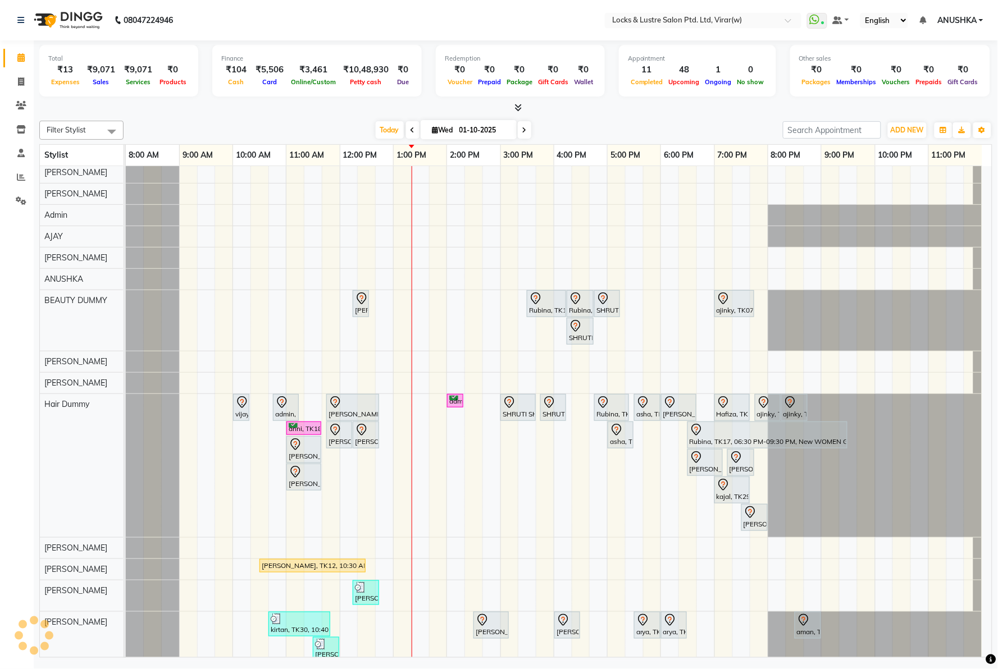
scroll to position [0, 0]
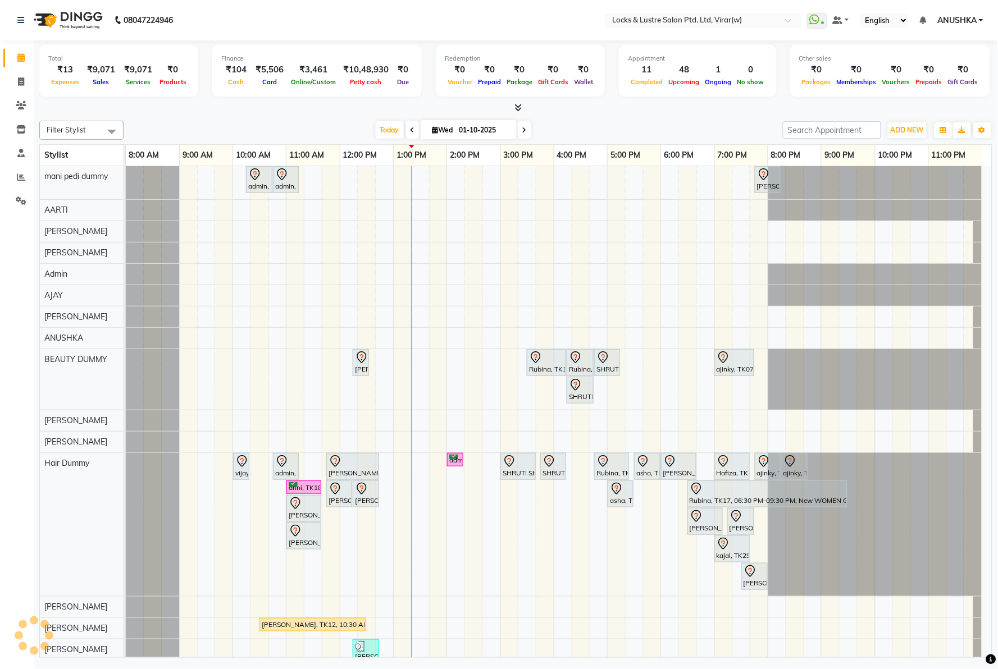
click at [234, 25] on nav "08047224946 Select Location × Locks & Lustre Salon Ptd. Ltd, Virar(w) WhatsApp …" at bounding box center [499, 20] width 998 height 40
click at [285, 23] on nav "08047224946 Select Location × Locks & Lustre Salon Ptd. Ltd, Virar(w) WhatsApp …" at bounding box center [499, 20] width 998 height 40
click at [222, 29] on nav "08047224946 Select Location × Locks & Lustre Salon Ptd. Ltd, Virar(w) WhatsApp …" at bounding box center [499, 20] width 998 height 40
click at [323, 30] on nav "08047224946 Select Location × Locks & Lustre Salon Ptd. Ltd, Virar(w) WhatsApp …" at bounding box center [499, 20] width 998 height 40
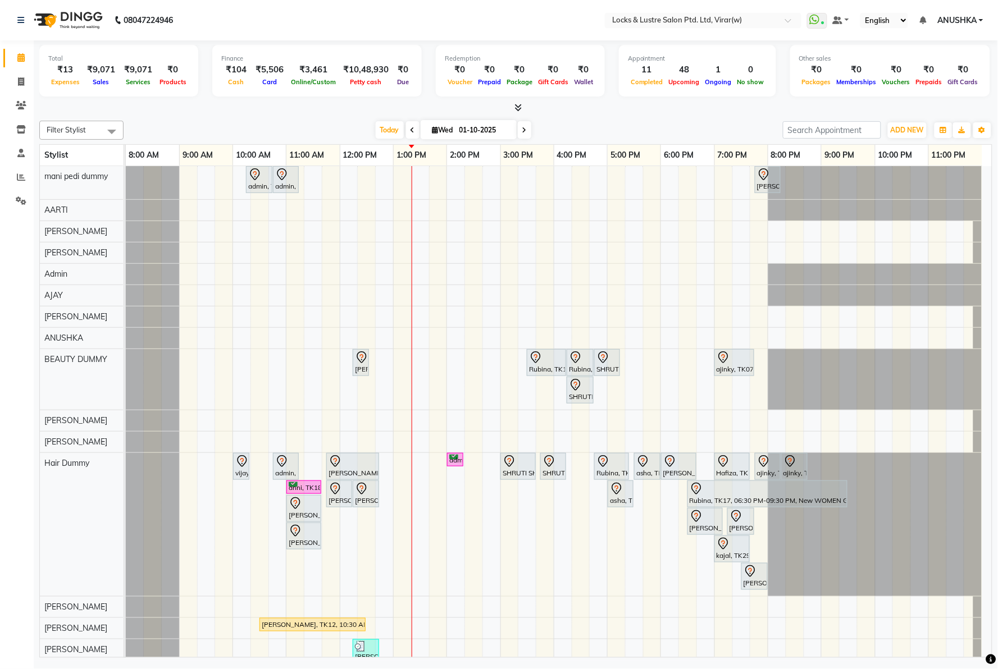
click at [208, 25] on nav "08047224946 Select Location × Locks & Lustre Salon Ptd. Ltd, Virar(w) WhatsApp …" at bounding box center [499, 20] width 998 height 40
click at [425, 8] on nav "08047224946 Select Location × Locks & Lustre Salon Ptd. Ltd, Virar(w) WhatsApp …" at bounding box center [499, 20] width 998 height 40
click at [426, 17] on nav "08047224946 Select Location × Locks & Lustre Salon Ptd. Ltd, Virar(w) WhatsApp …" at bounding box center [499, 20] width 998 height 40
click at [377, 20] on nav "08047224946 Select Location × Locks & Lustre Salon Ptd. Ltd, Virar(w) WhatsApp …" at bounding box center [499, 20] width 998 height 40
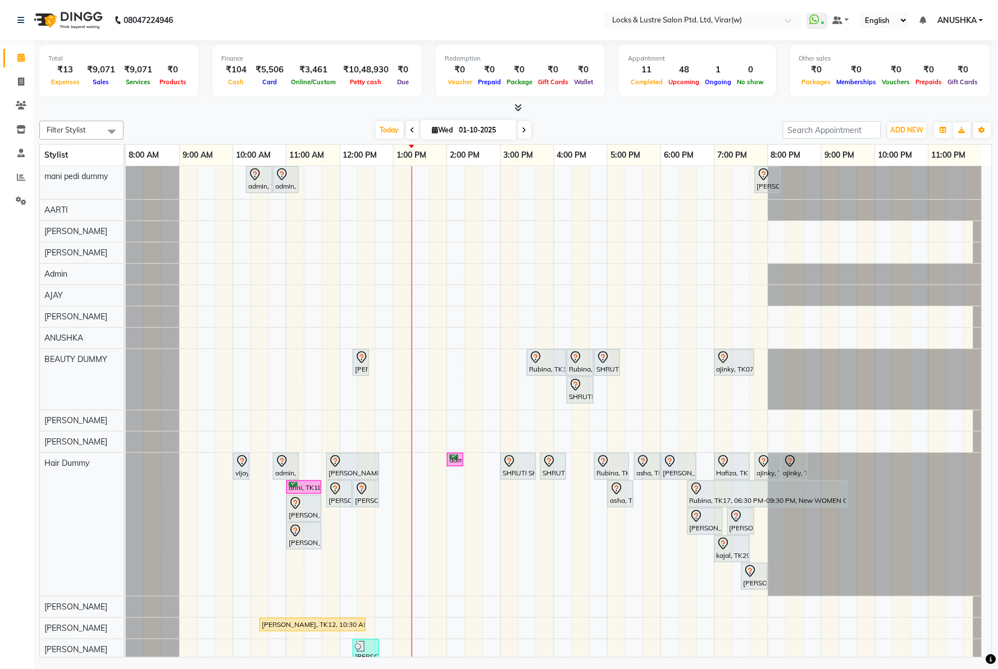
click at [250, 14] on nav "08047224946 Select Location × Locks & Lustre Salon Ptd. Ltd, Virar(w) WhatsApp …" at bounding box center [499, 20] width 998 height 40
click at [245, 8] on nav "08047224946 Select Location × Locks & Lustre Salon Ptd. Ltd, Virar(w) WhatsApp …" at bounding box center [499, 20] width 998 height 40
click at [268, 16] on nav "08047224946 Select Location × Locks & Lustre Salon Ptd. Ltd, Virar(w) WhatsApp …" at bounding box center [499, 20] width 998 height 40
click at [284, 30] on nav "08047224946 Select Location × Locks & Lustre Salon Ptd. Ltd, Virar(w) WhatsApp …" at bounding box center [499, 20] width 998 height 40
click at [326, 22] on nav "08047224946 Select Location × Locks & Lustre Salon Ptd. Ltd, Virar(w) WhatsApp …" at bounding box center [499, 20] width 998 height 40
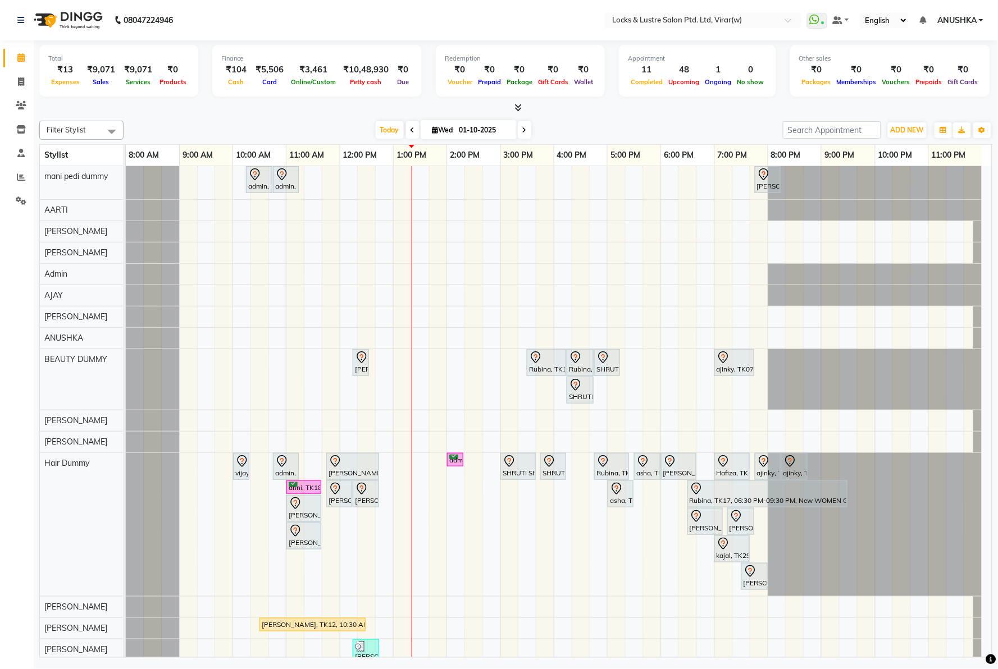
click at [324, 32] on nav "08047224946 Select Location × Locks & Lustre Salon Ptd. Ltd, Virar(w) WhatsApp …" at bounding box center [499, 20] width 998 height 40
click at [326, 35] on nav "08047224946 Select Location × Locks & Lustre Salon Ptd. Ltd, Virar(w) WhatsApp …" at bounding box center [499, 20] width 998 height 40
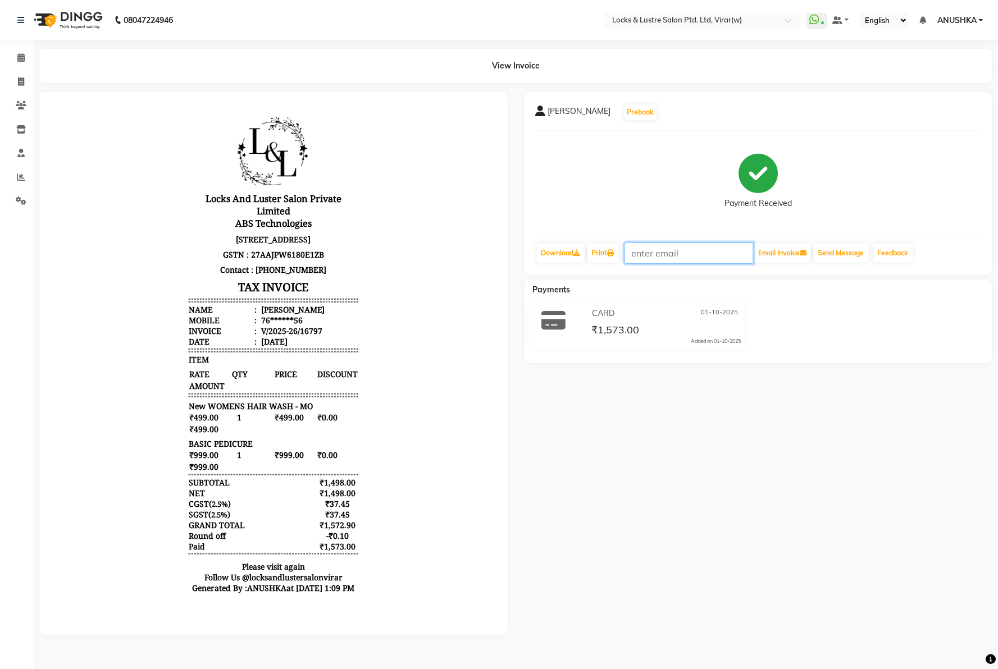
click at [659, 257] on input "text" at bounding box center [689, 253] width 129 height 21
click at [673, 424] on div "Rushika Prebook Payment Received Download Print Email Invoice Send Message Feed…" at bounding box center [758, 364] width 485 height 544
drag, startPoint x: 195, startPoint y: 202, endPoint x: 590, endPoint y: 481, distance: 483.0
click at [590, 481] on div "Rushika Prebook Payment Received Download Print Email Invoice Send Message Feed…" at bounding box center [758, 364] width 485 height 544
click at [507, 63] on div "View Invoice" at bounding box center [515, 66] width 953 height 34
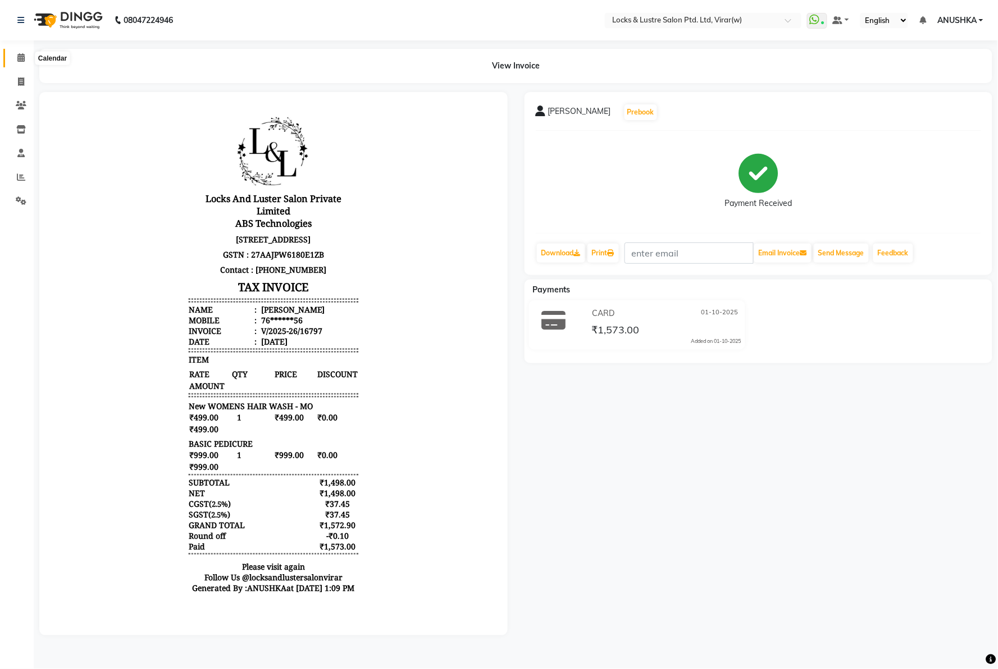
click at [20, 63] on span at bounding box center [21, 58] width 20 height 13
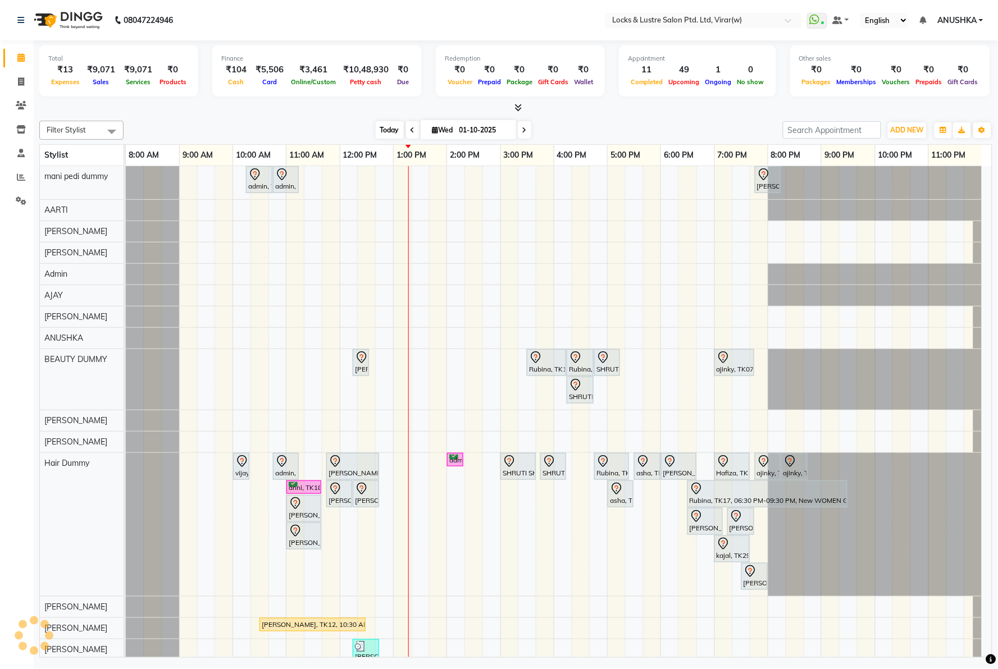
click at [380, 125] on span "Today" at bounding box center [390, 129] width 28 height 17
click at [250, 21] on nav "08047224946 Select Location × Locks & Lustre Salon Ptd. Ltd, Virar(w) WhatsApp …" at bounding box center [499, 20] width 998 height 40
click at [323, 33] on nav "08047224946 Select Location × Locks & Lustre Salon Ptd. Ltd, Virar(w) WhatsApp …" at bounding box center [499, 20] width 998 height 40
click at [401, 15] on nav "08047224946 Select Location × Locks & Lustre Salon Ptd. Ltd, Virar(w) WhatsApp …" at bounding box center [499, 20] width 998 height 40
click at [390, 127] on span "Today" at bounding box center [390, 129] width 28 height 17
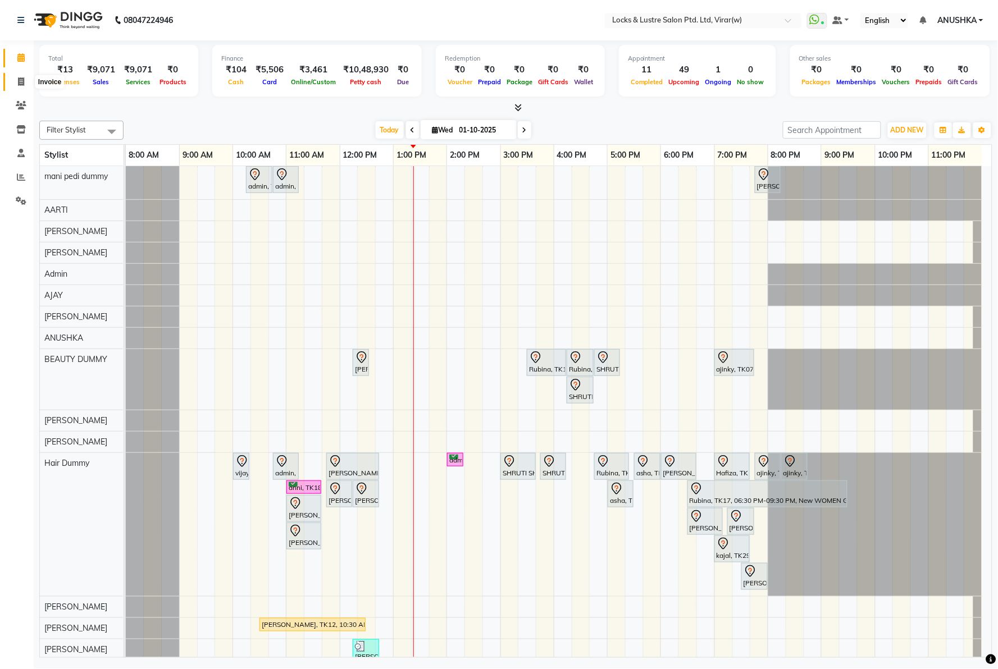
click at [21, 78] on icon at bounding box center [21, 82] width 6 height 8
select select "service"
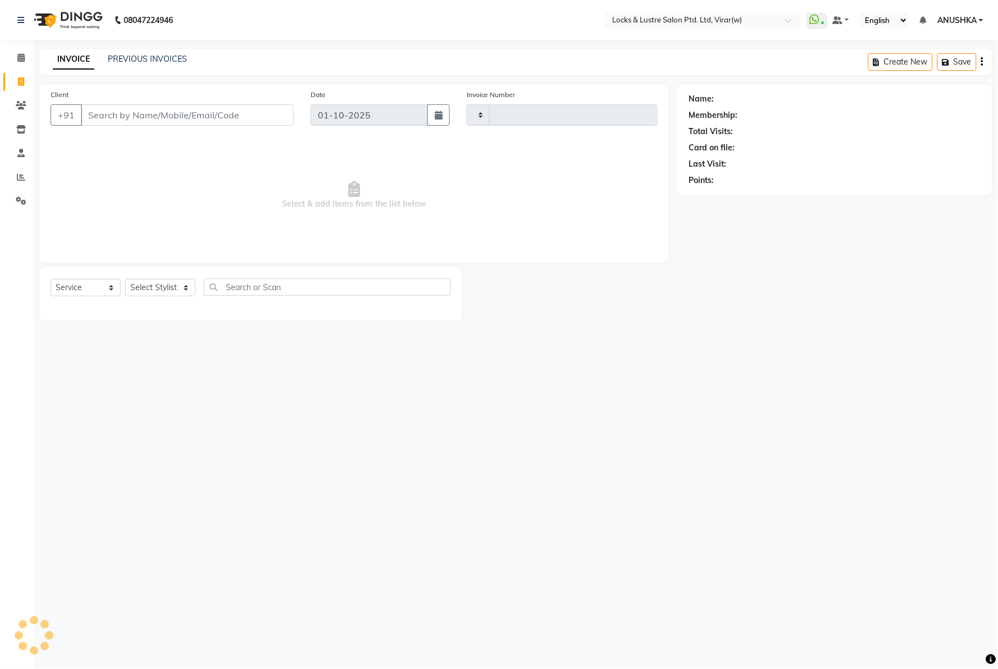
type input "16798"
select select "5944"
click at [149, 64] on div "PREVIOUS INVOICES" at bounding box center [147, 59] width 79 height 12
click at [158, 54] on link "PREVIOUS INVOICES" at bounding box center [147, 59] width 79 height 10
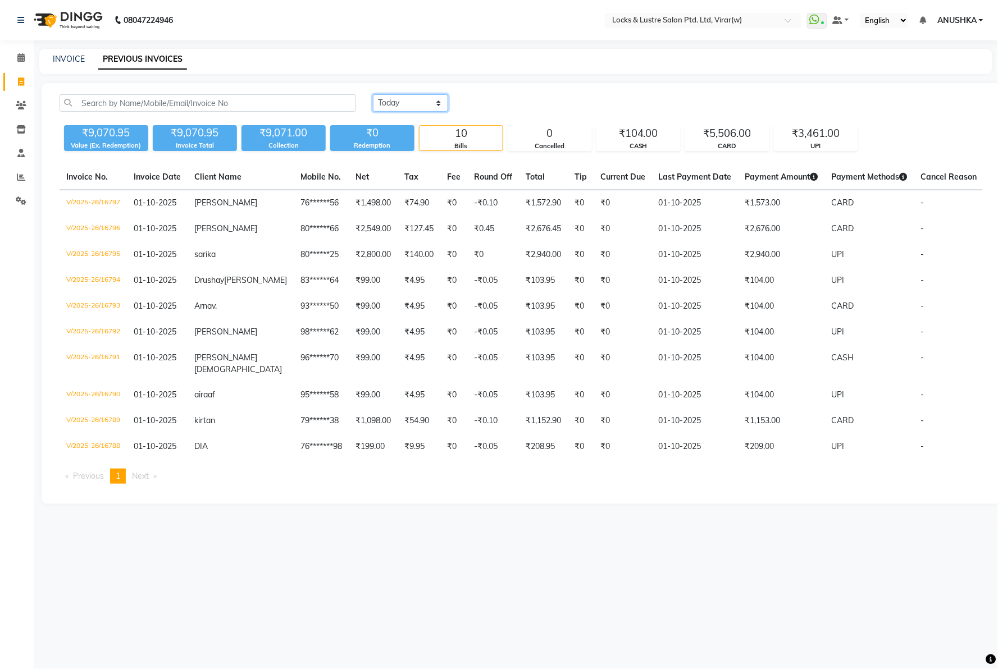
click at [404, 108] on select "Today Yesterday Custom Range" at bounding box center [410, 102] width 75 height 17
select select "yesterday"
click at [373, 94] on select "Today Yesterday Custom Range" at bounding box center [410, 102] width 75 height 17
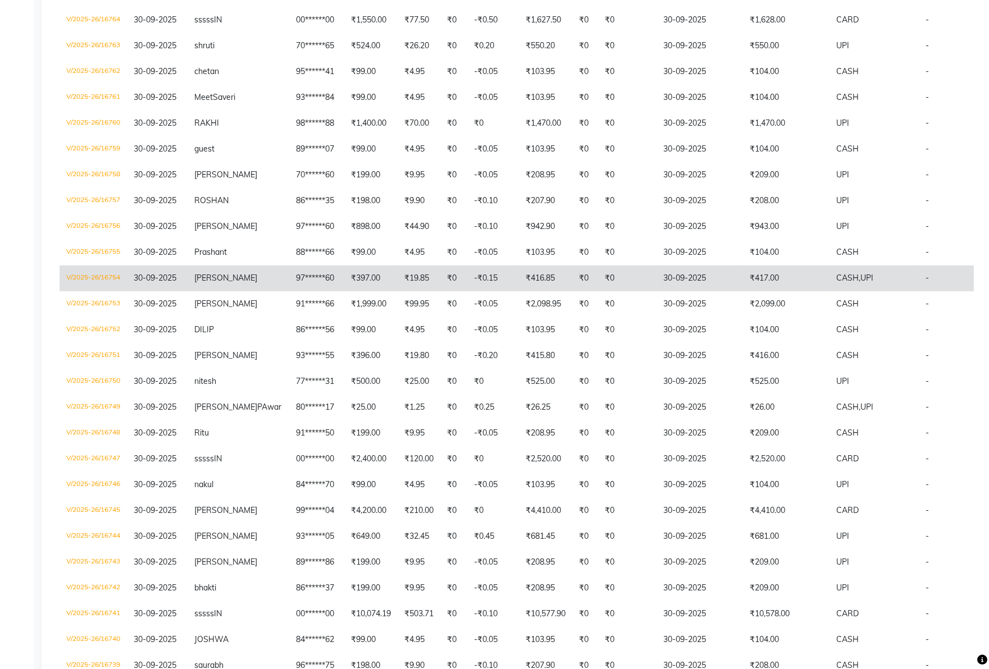
scroll to position [811, 0]
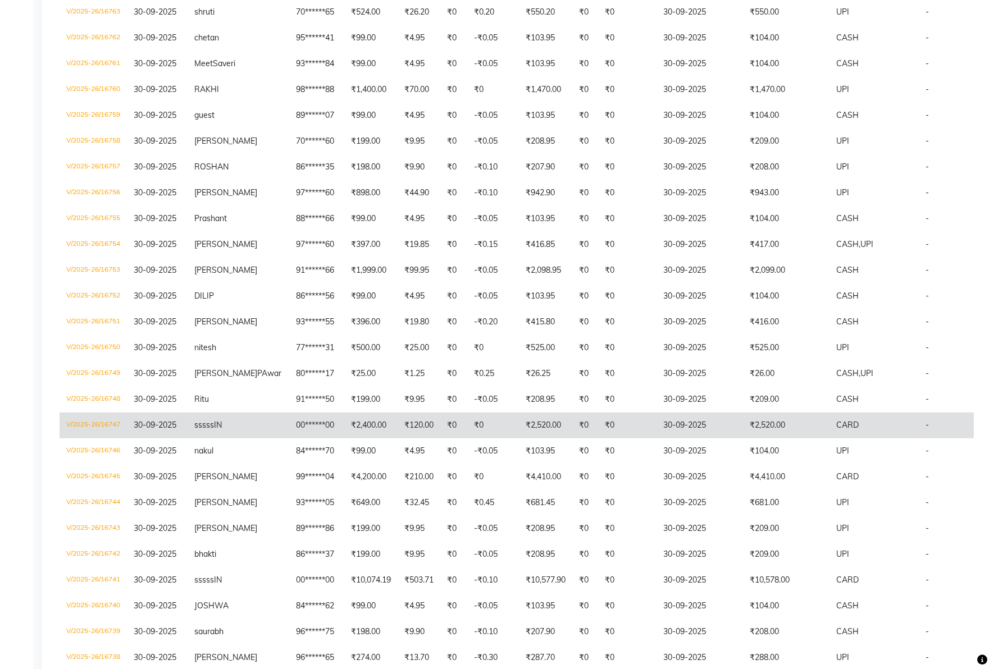
click at [572, 437] on td "₹0" at bounding box center [585, 426] width 26 height 26
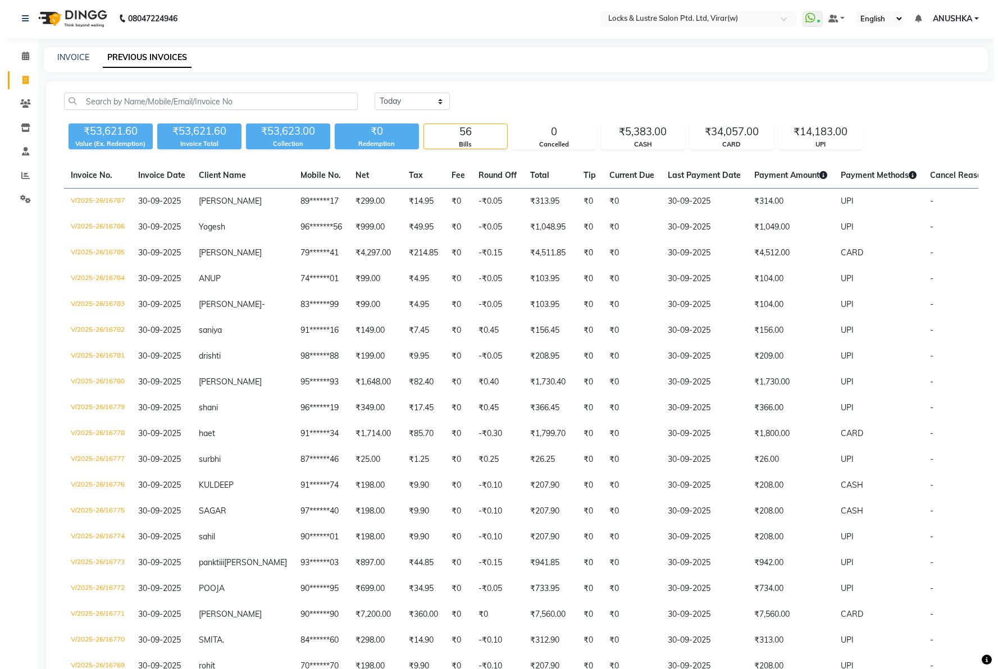
scroll to position [0, 0]
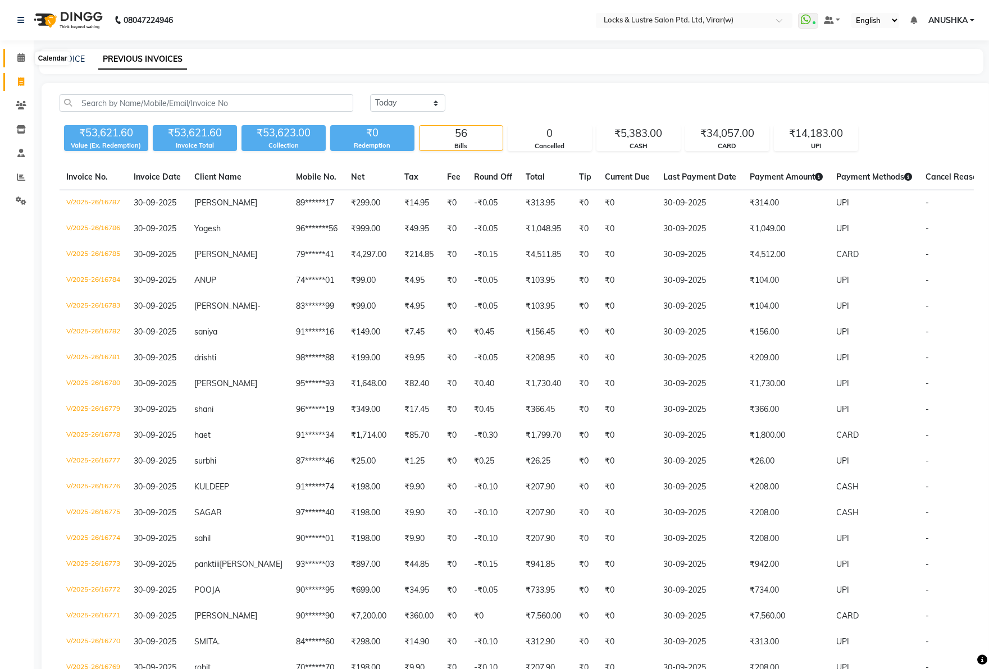
click at [18, 58] on icon at bounding box center [20, 57] width 7 height 8
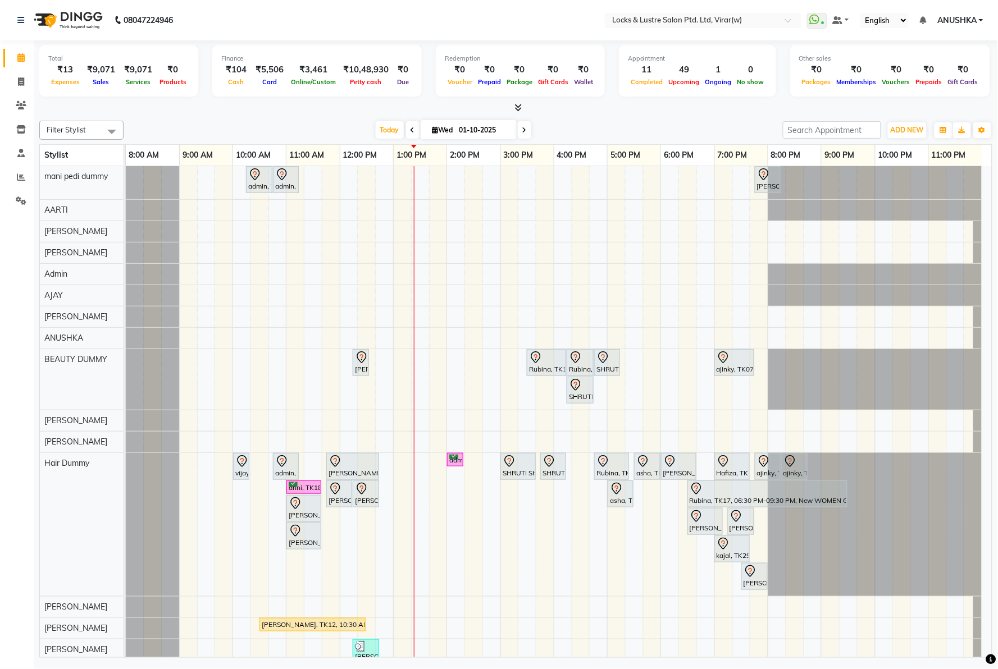
click at [337, 20] on nav "08047224946 Select Location × Locks & Lustre Salon Ptd. Ltd, Virar(w) WhatsApp …" at bounding box center [499, 20] width 998 height 40
click at [817, 129] on input "search" at bounding box center [832, 129] width 98 height 17
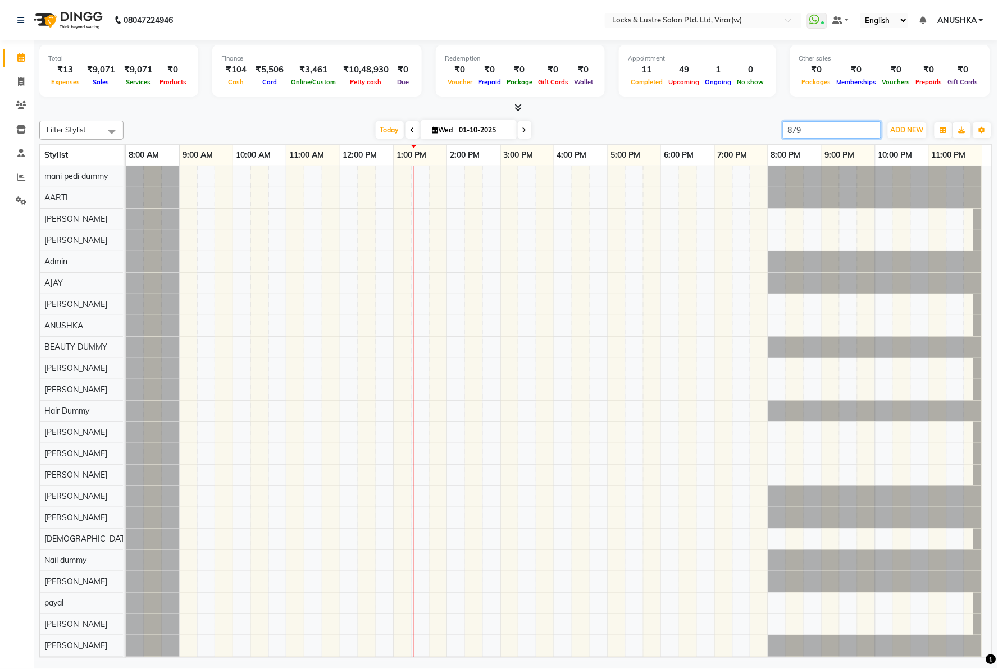
type input "8793"
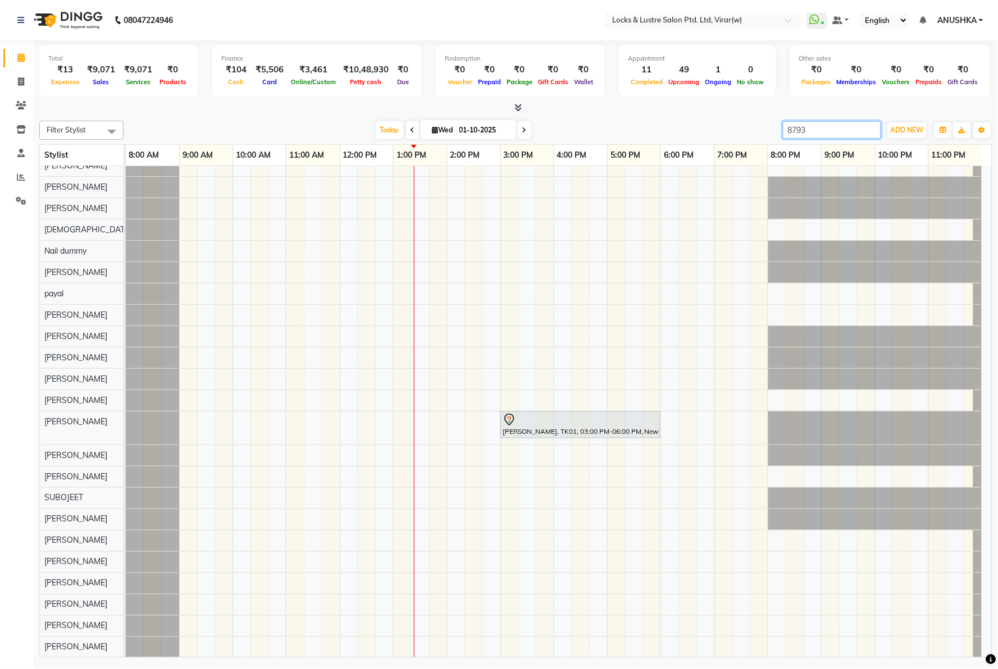
click at [870, 127] on input "8793" at bounding box center [832, 129] width 98 height 17
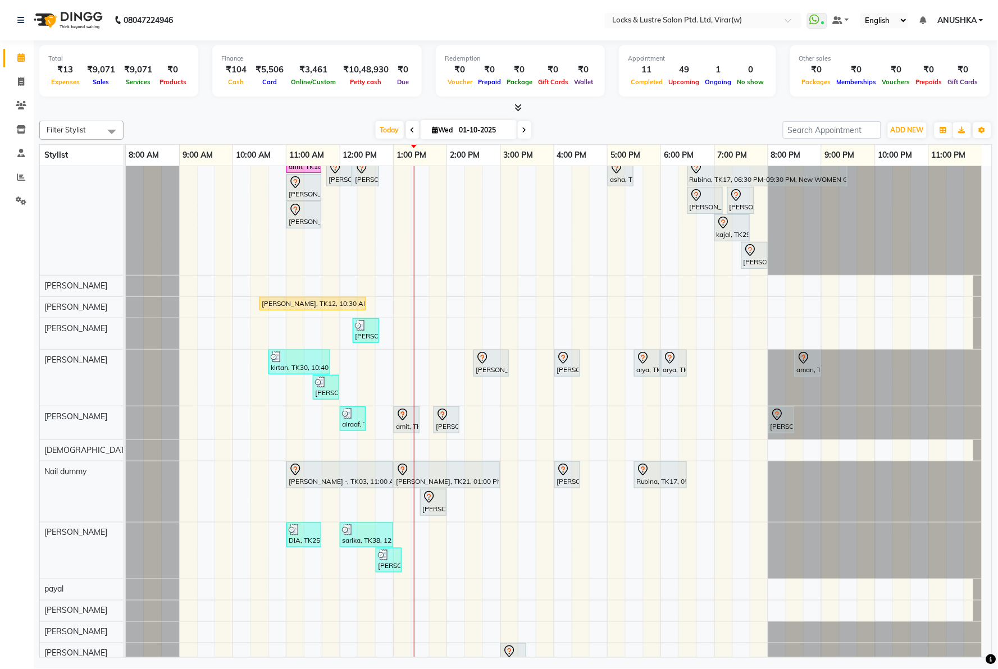
click at [708, 121] on div "Filter Stylist Select All mani pedi dummy AARTI Abdul Khan Adil Admin AJAY AKAS…" at bounding box center [515, 130] width 953 height 19
click at [385, 127] on span "Today" at bounding box center [390, 129] width 28 height 17
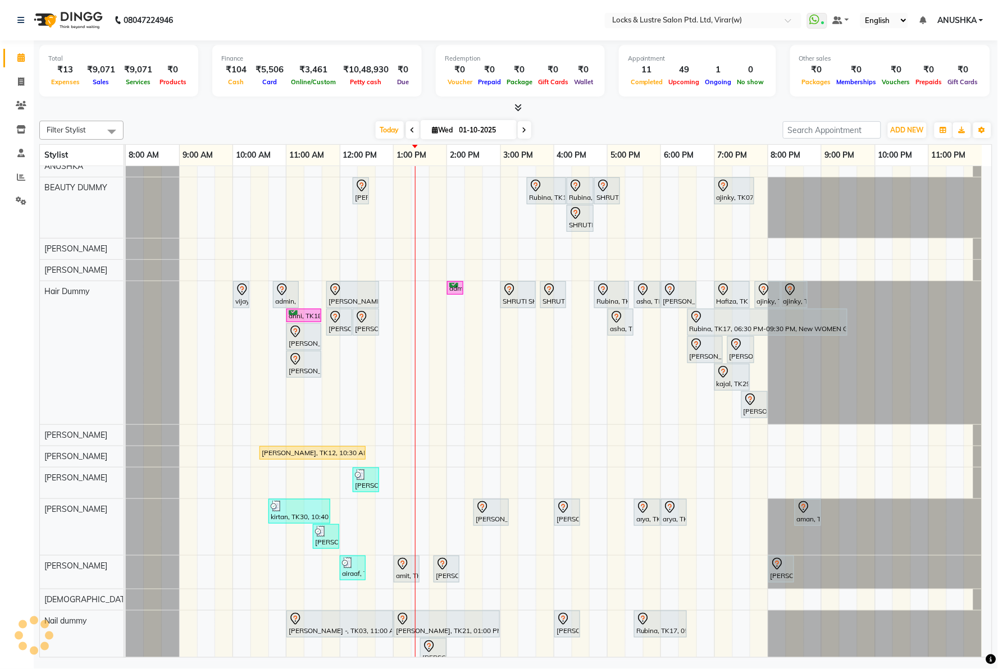
scroll to position [0, 0]
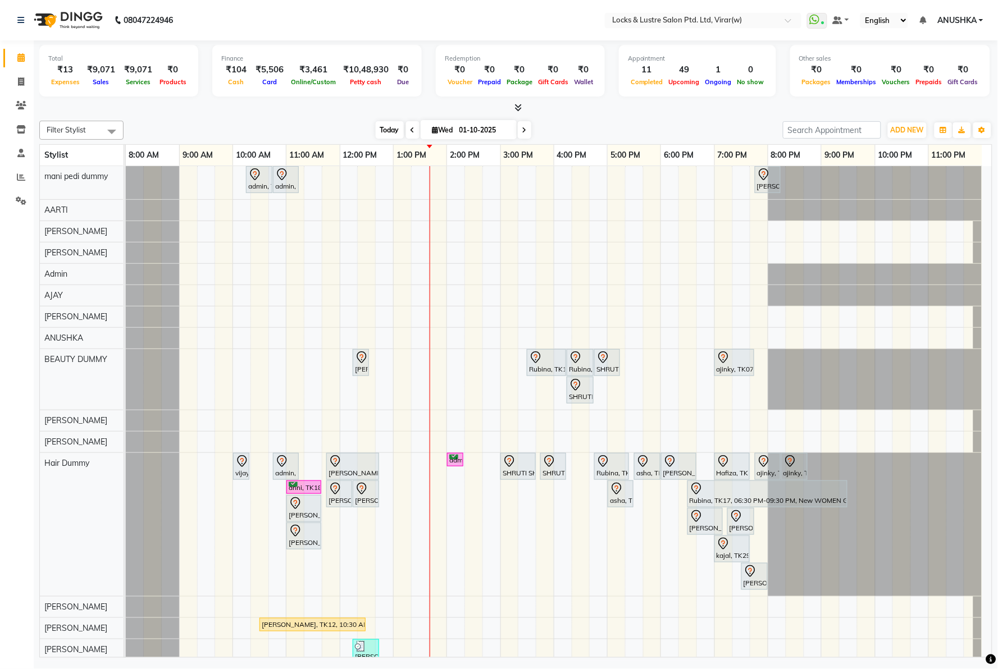
click at [382, 131] on span "Today" at bounding box center [390, 129] width 28 height 17
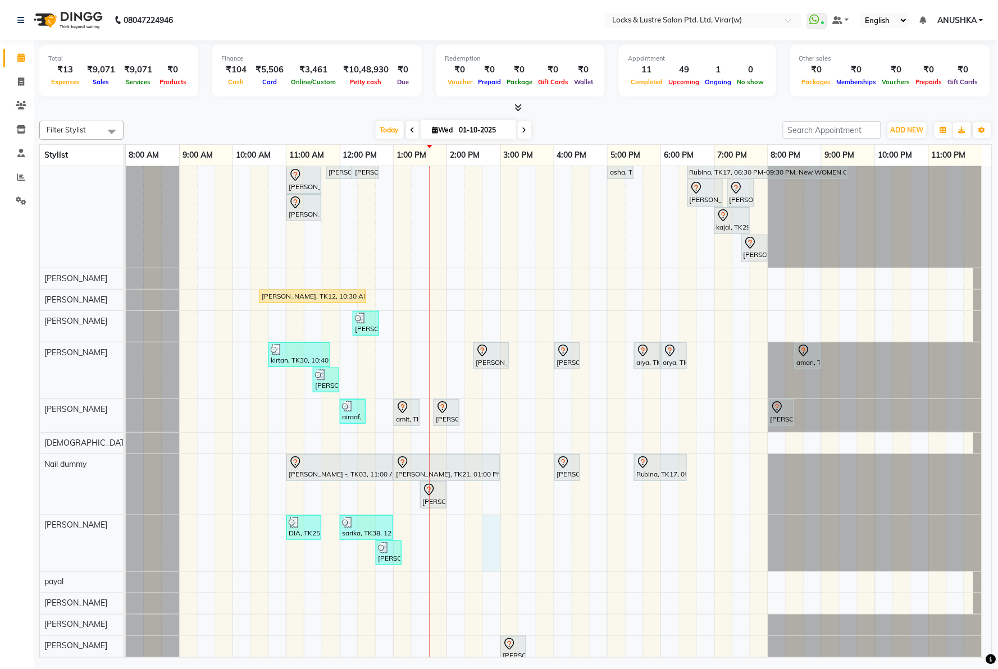
click at [495, 538] on div "admin, TK15, 10:15 AM-10:45 AM, BASIC PEDICURE admin, TK15, 10:45 AM-11:15 AM, …" at bounding box center [559, 434] width 866 height 1192
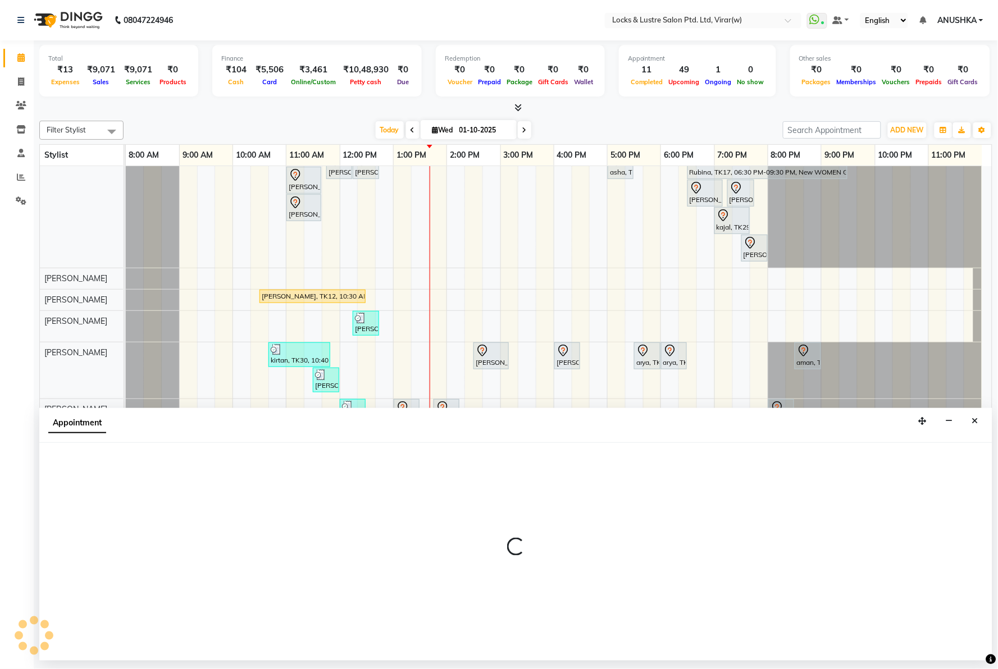
select select "42119"
select select "885"
select select "tentative"
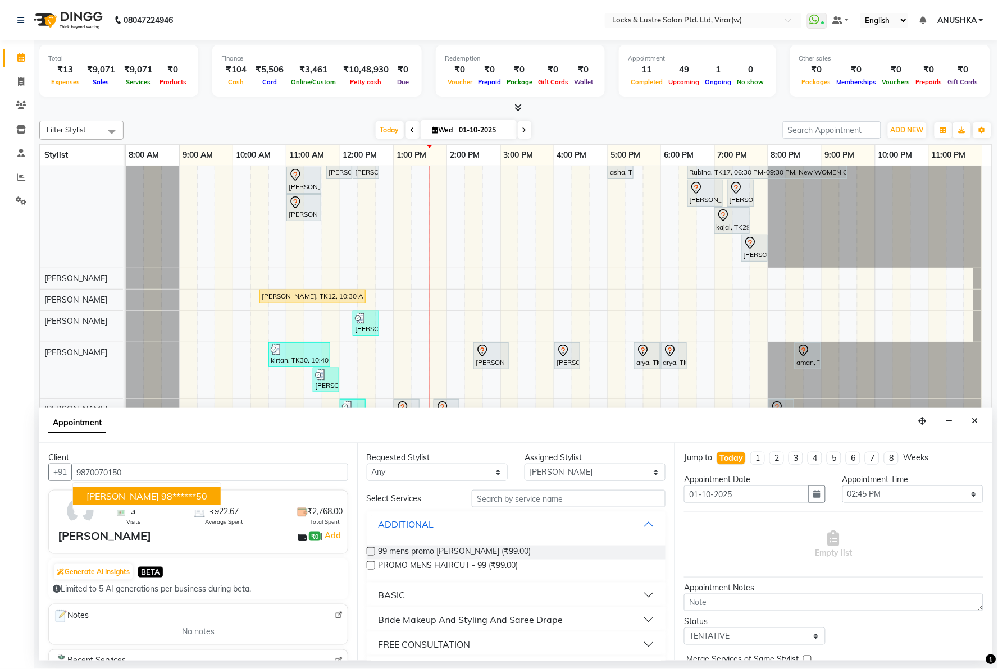
click at [136, 491] on button "minal 98******50" at bounding box center [147, 496] width 148 height 18
type input "98******50"
click at [565, 468] on select "Select AARTI Abdul Khan Adil Admin AJAY AKASH NHAVI ANUSHKA Ashwini Sawant BEAU…" at bounding box center [595, 472] width 141 height 17
click at [906, 498] on select "Select 09:00 AM 09:15 AM 09:30 AM 09:45 AM 10:00 AM 10:15 AM 10:30 AM 10:45 AM …" at bounding box center [912, 494] width 141 height 17
select select "1110"
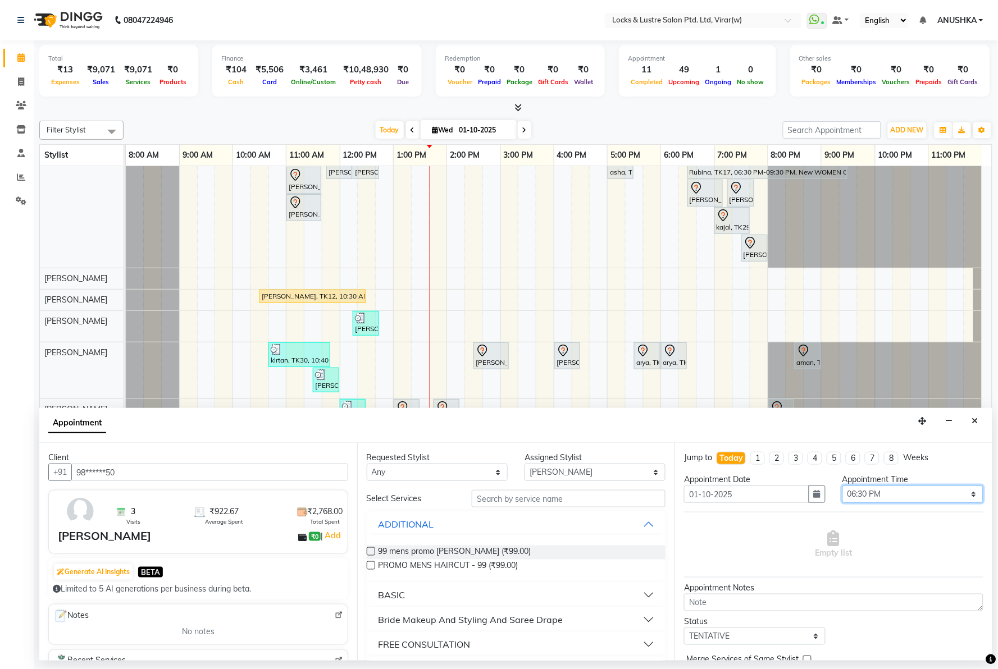
click at [842, 486] on select "Select 09:00 AM 09:15 AM 09:30 AM 09:45 AM 10:00 AM 10:15 AM 10:30 AM 10:45 AM …" at bounding box center [912, 494] width 141 height 17
click at [562, 466] on select "Select AARTI Abdul Khan Adil Admin AJAY AKASH NHAVI ANUSHKA Ashwini Sawant BEAU…" at bounding box center [595, 472] width 141 height 17
select select "43857"
click at [525, 464] on select "Select AARTI Abdul Khan Adil Admin AJAY AKASH NHAVI ANUSHKA Ashwini Sawant BEAU…" at bounding box center [595, 472] width 141 height 17
click at [547, 499] on input "text" at bounding box center [569, 498] width 194 height 17
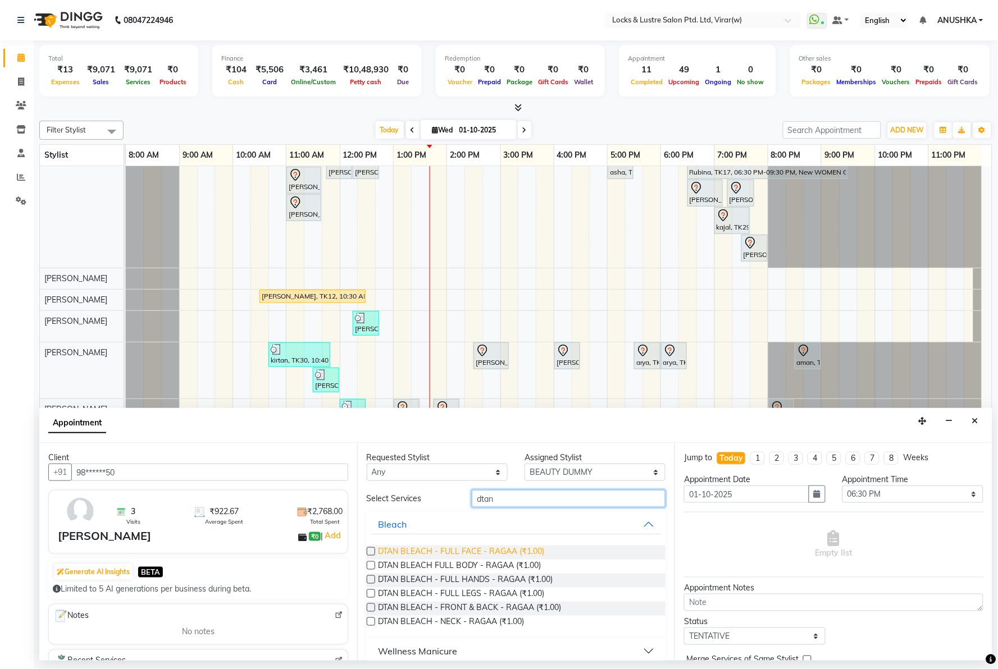
type input "dtan"
click at [528, 548] on span "DTAN BLEACH - FULL FACE - RAGAA (₹1.00)" at bounding box center [462, 553] width 166 height 14
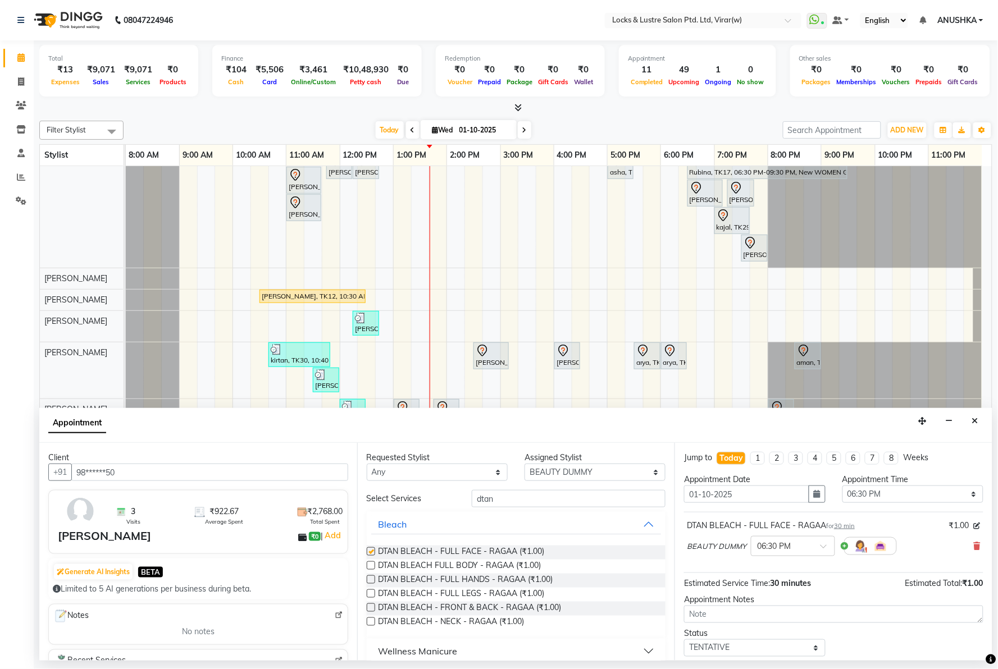
checkbox input "false"
click at [520, 500] on input "dtan" at bounding box center [569, 498] width 194 height 17
type input "d"
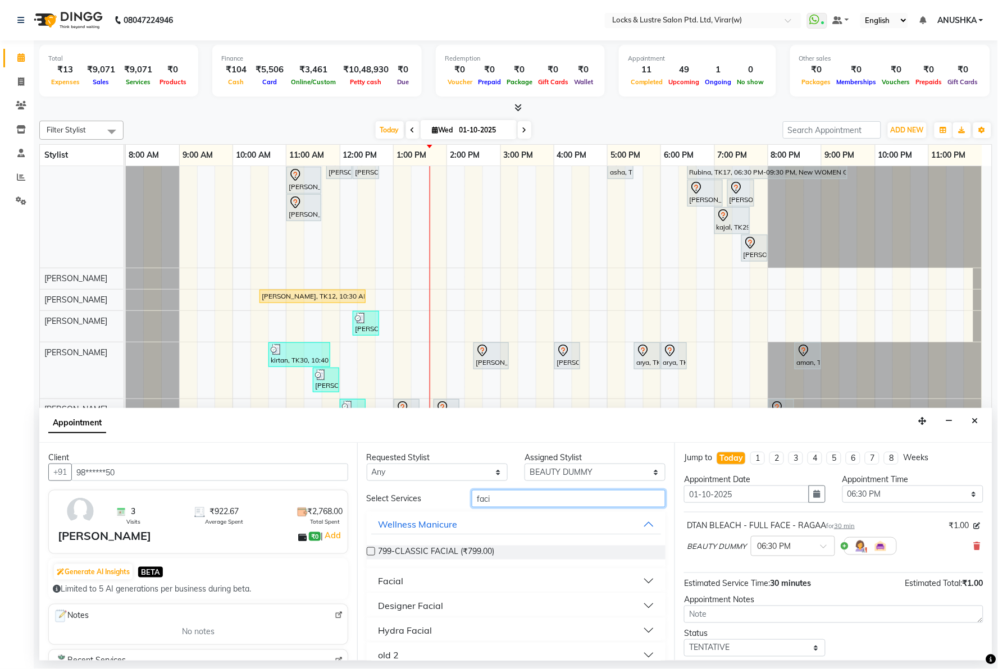
type input "faci"
click at [403, 581] on button "Facial" at bounding box center [516, 581] width 290 height 20
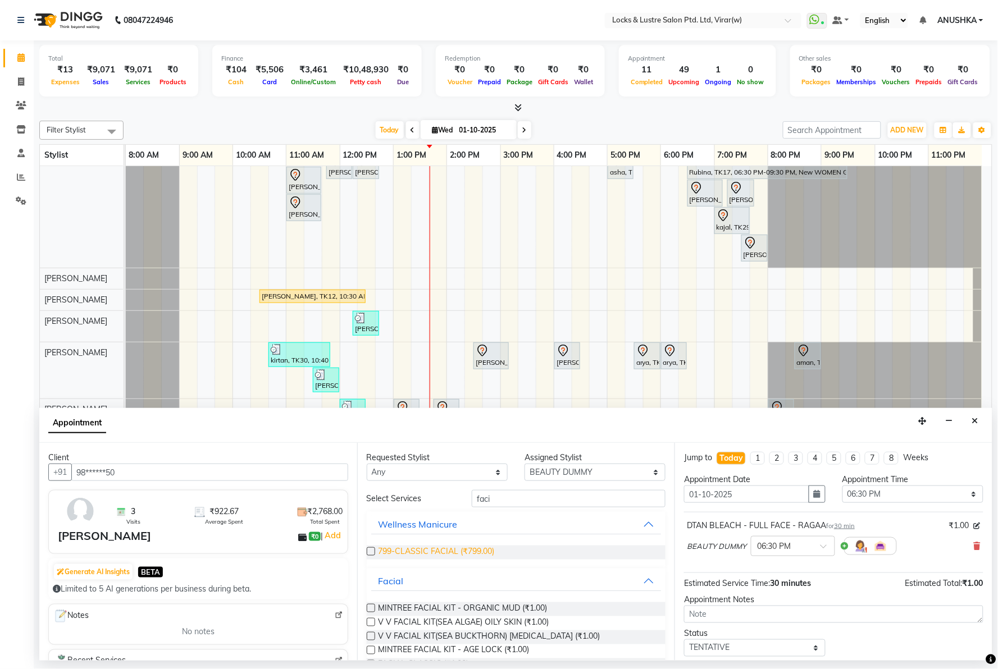
click at [429, 558] on span "799-CLASSIC FACIAL (₹799.00)" at bounding box center [437, 553] width 116 height 14
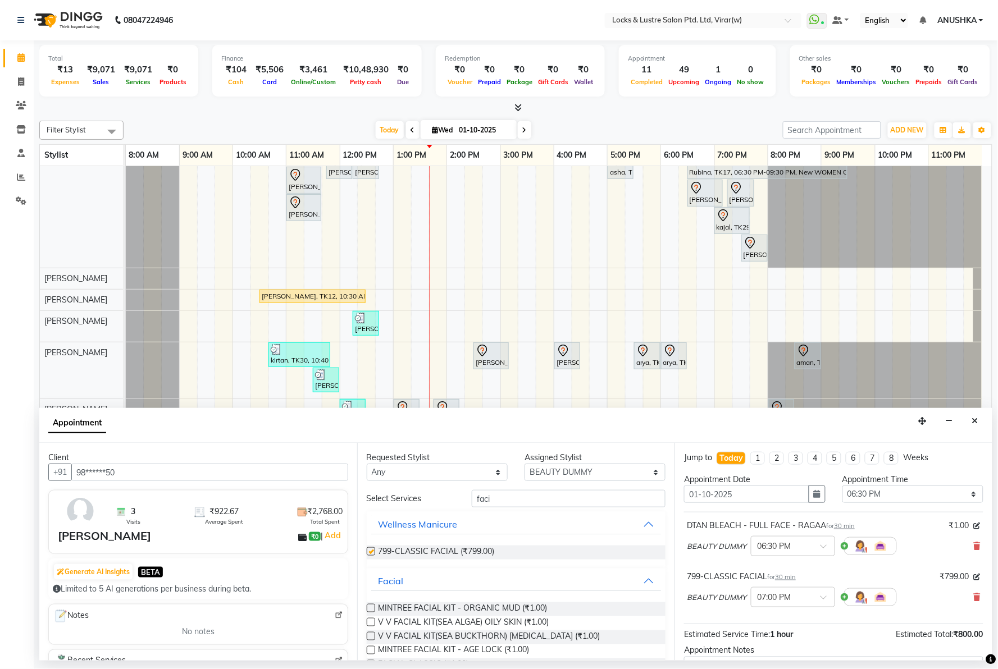
checkbox input "false"
click at [494, 504] on input "faci" at bounding box center [569, 498] width 194 height 17
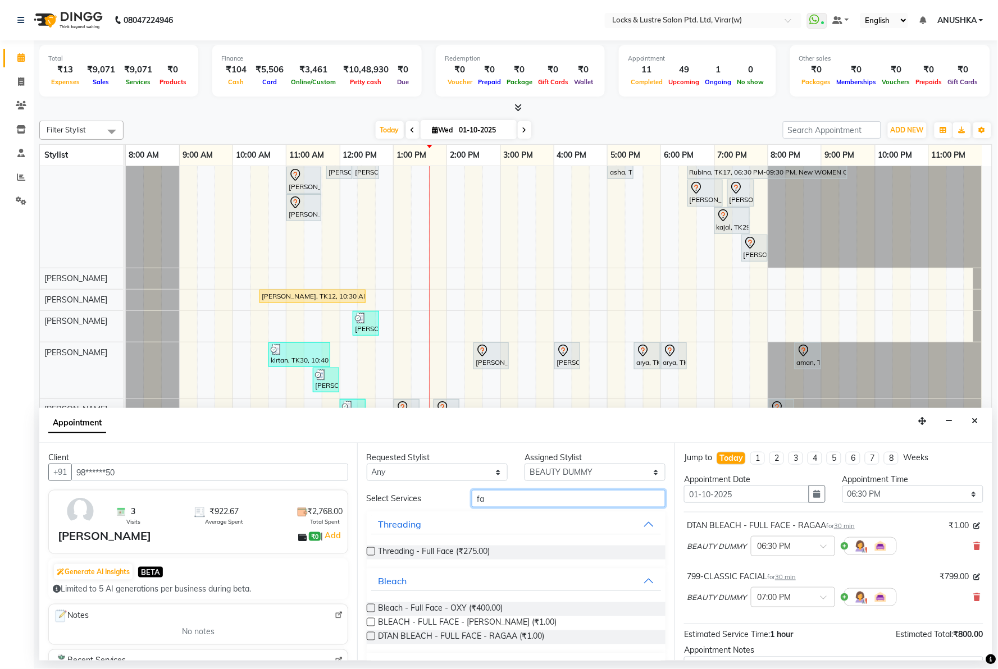
type input "f"
type input "eye"
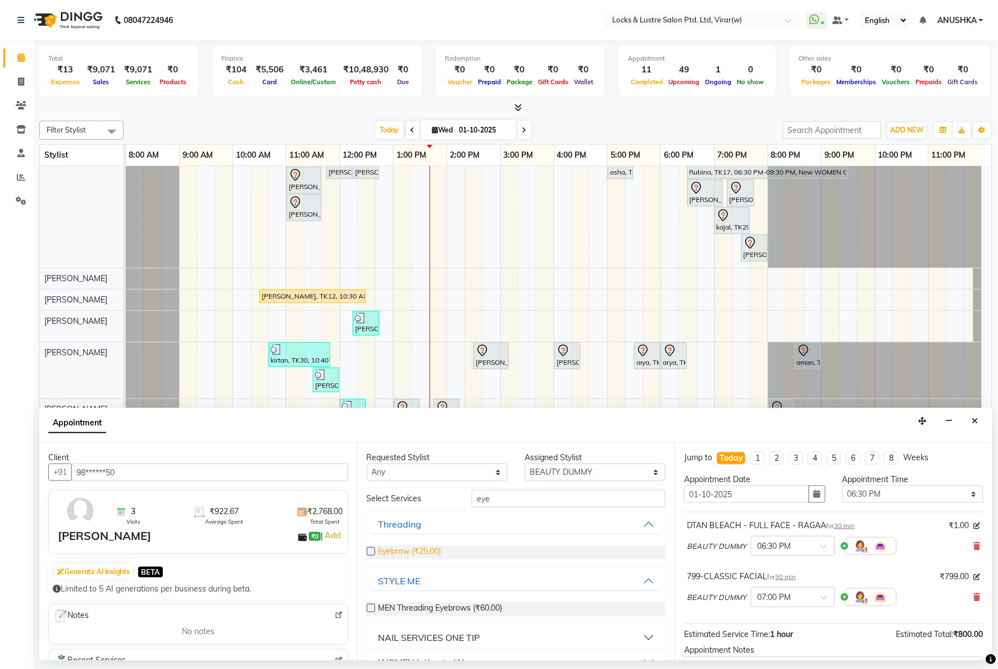
click at [418, 555] on span "Eyebrow (₹25.00)" at bounding box center [410, 553] width 63 height 14
checkbox input "false"
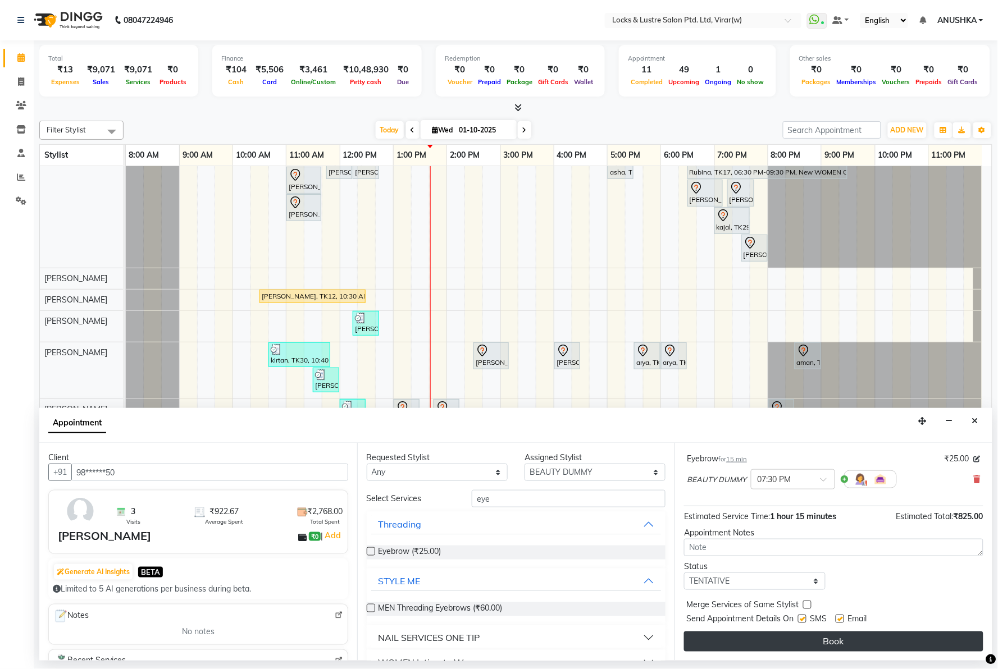
click at [855, 635] on button "Book" at bounding box center [833, 642] width 299 height 20
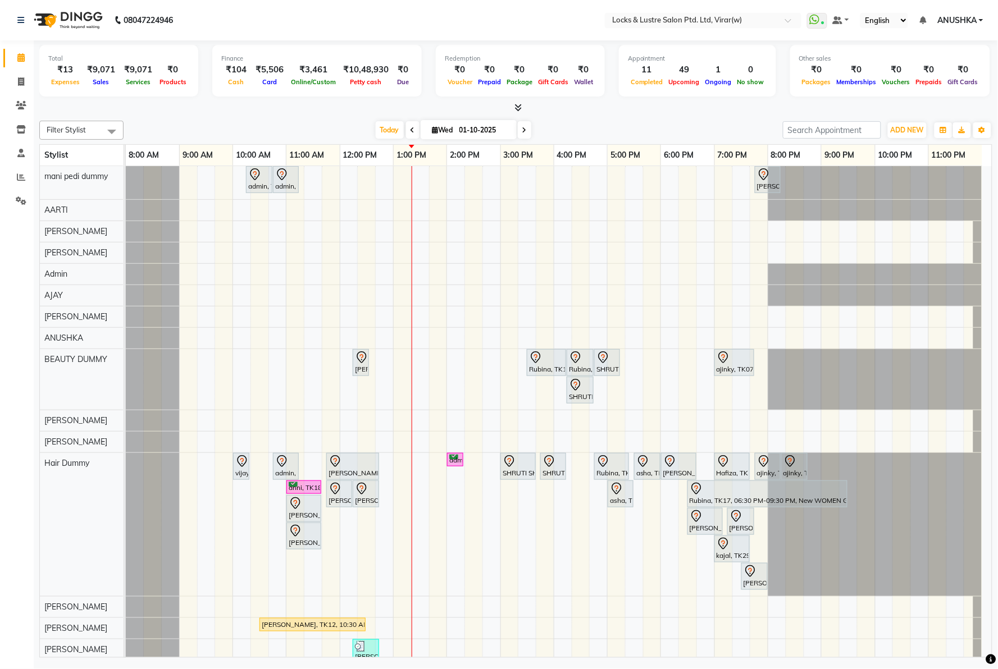
click at [321, 16] on nav "08047224946 Select Location × Locks & Lustre Salon Ptd. Ltd, Virar(w) WhatsApp …" at bounding box center [499, 20] width 998 height 40
click at [377, 130] on span "Today" at bounding box center [390, 129] width 28 height 17
click at [337, 34] on nav "08047224946 Select Location × Locks & Lustre Salon Ptd. Ltd, Virar(w) WhatsApp …" at bounding box center [499, 20] width 998 height 40
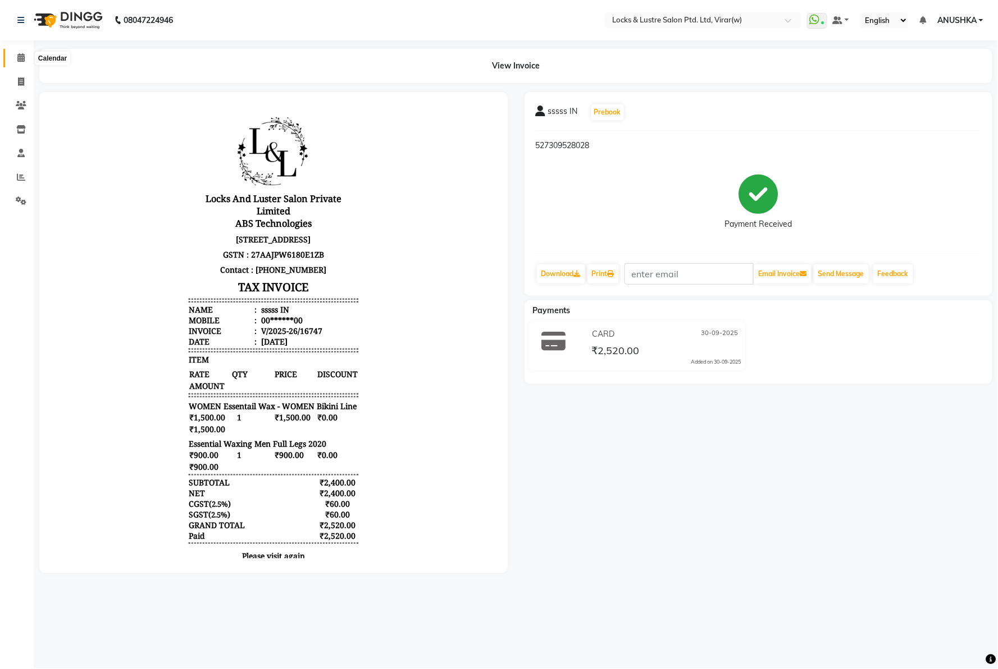
click at [20, 55] on icon at bounding box center [20, 57] width 7 height 8
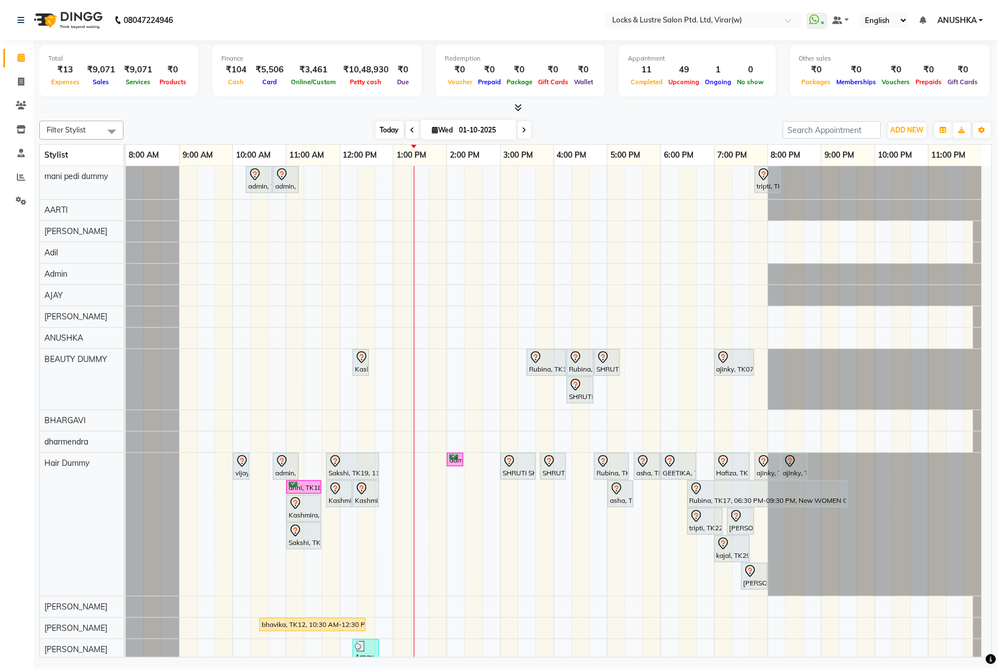
click at [380, 124] on span "Today" at bounding box center [390, 129] width 28 height 17
click at [346, 24] on nav "08047224946 Select Location × Locks & Lustre Salon Ptd. Ltd, Virar(w) WhatsApp …" at bounding box center [499, 20] width 998 height 40
